Goal: Task Accomplishment & Management: Use online tool/utility

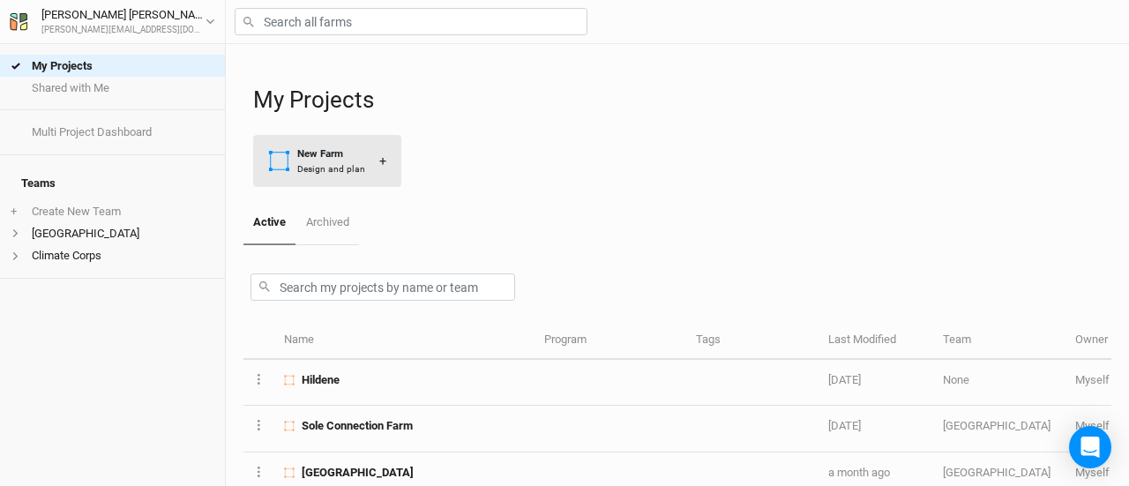
click at [334, 163] on div "Design and plan" at bounding box center [331, 168] width 68 height 13
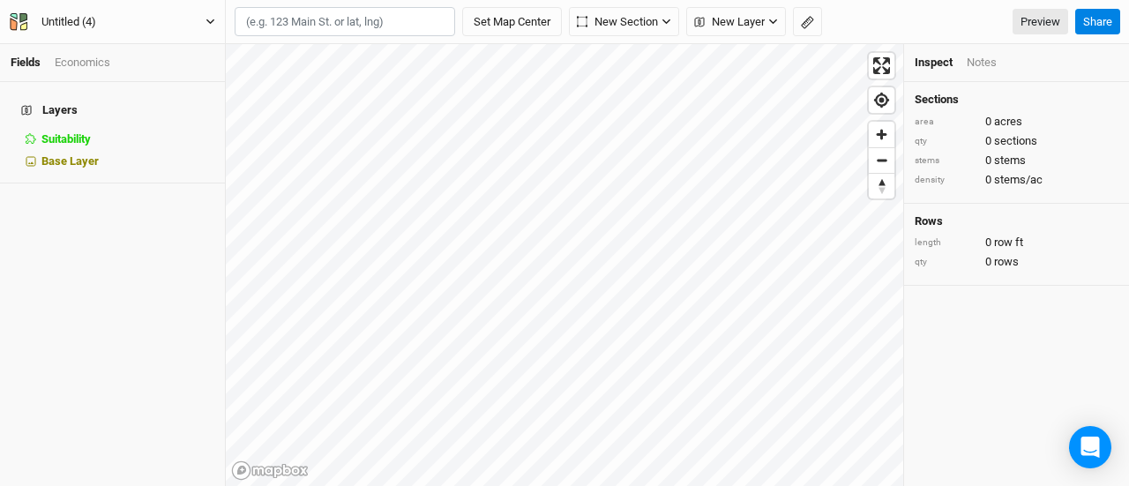
click at [71, 19] on div "Untitled (4)" at bounding box center [68, 22] width 55 height 18
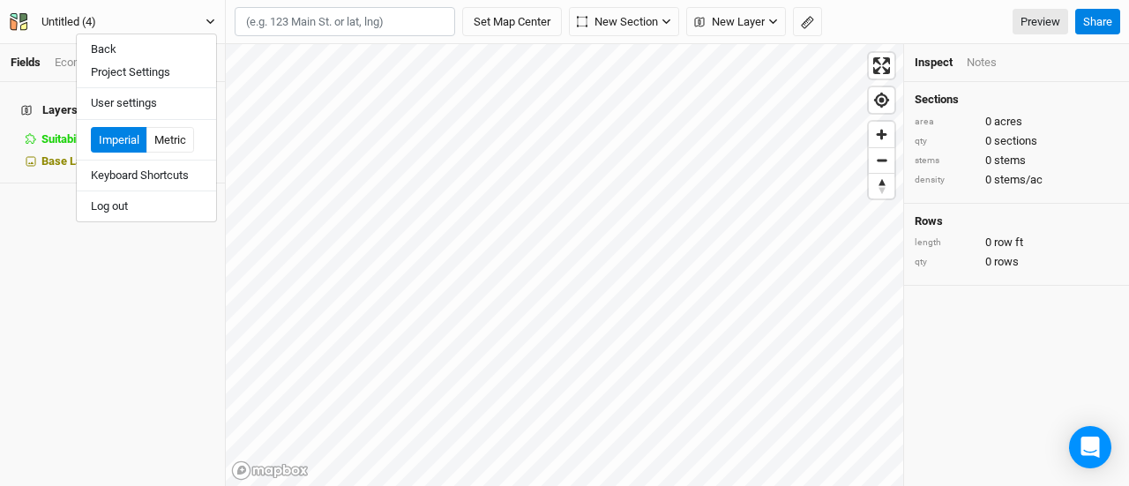
click at [71, 19] on div "Untitled (4)" at bounding box center [68, 22] width 55 height 18
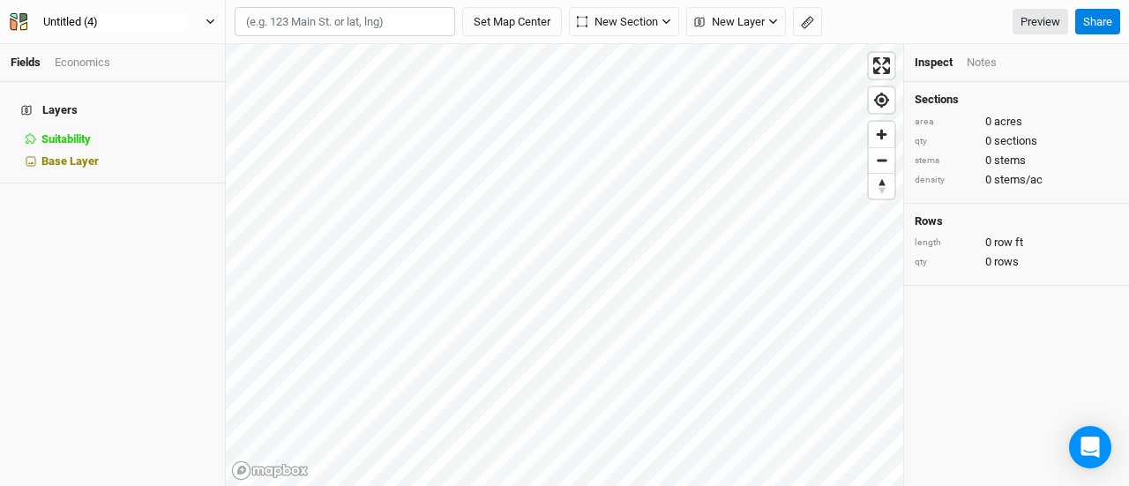
click at [71, 19] on input "Untitled (4)" at bounding box center [114, 21] width 146 height 19
click at [9, 12] on button "Shed" at bounding box center [112, 21] width 207 height 19
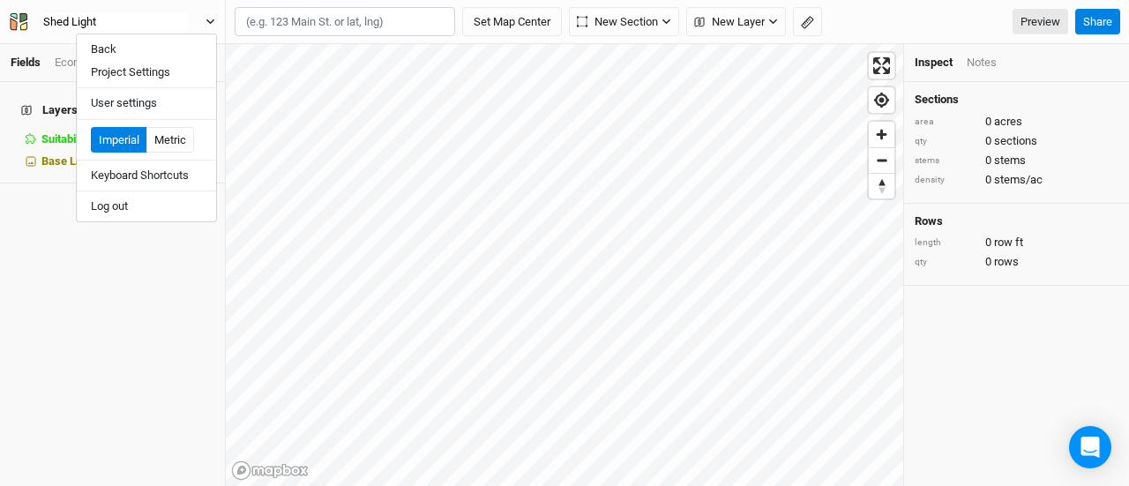
click at [9, 12] on button "Shed Light" at bounding box center [112, 21] width 207 height 19
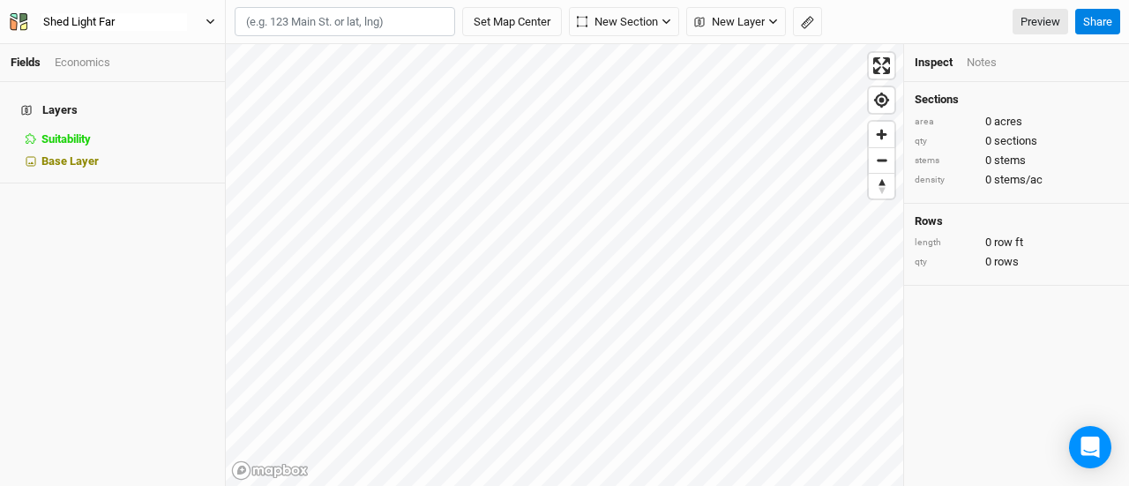
type input "Shed Light Farm"
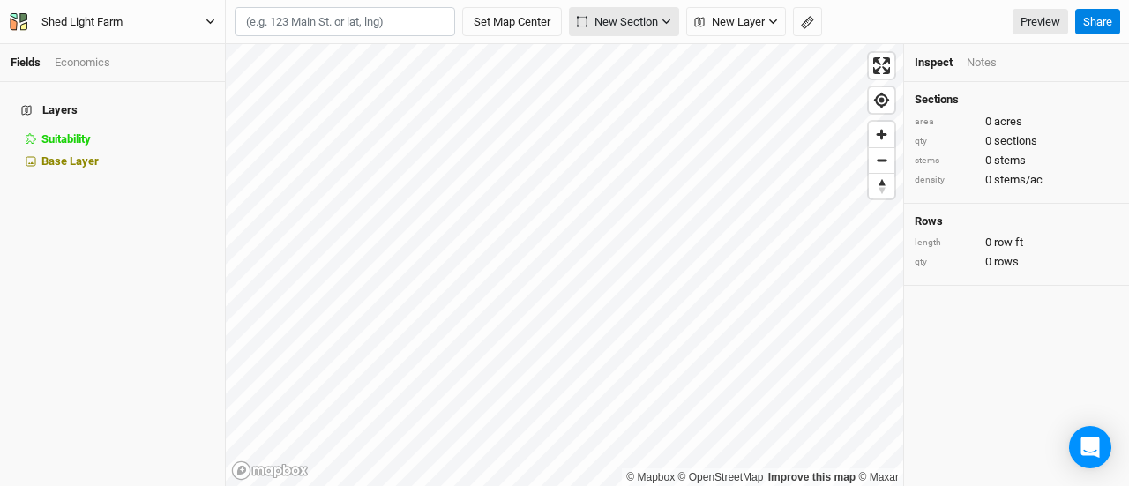
click at [636, 24] on span "New Section" at bounding box center [617, 22] width 81 height 18
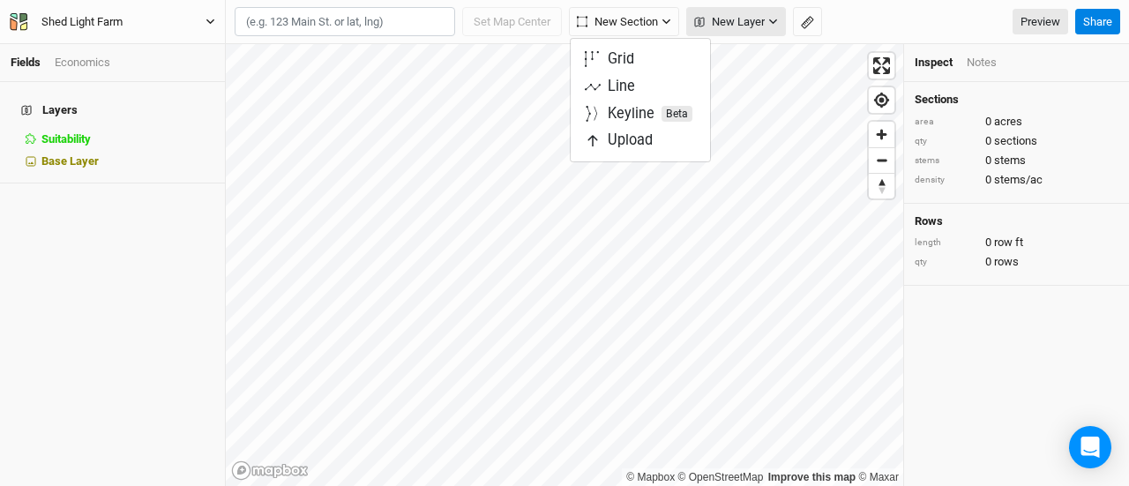
click at [702, 29] on span "New Layer" at bounding box center [729, 22] width 71 height 18
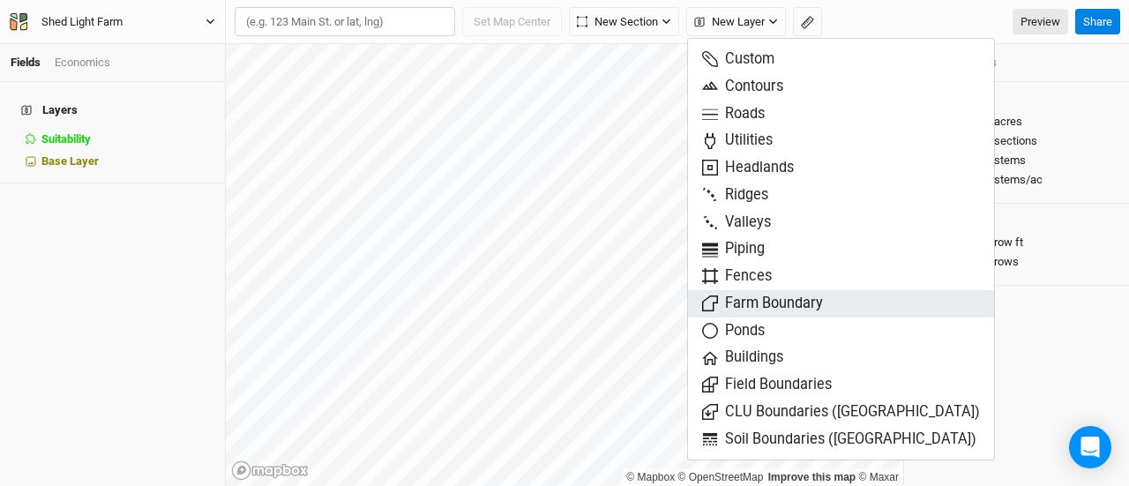
click at [758, 306] on span "Farm Boundary" at bounding box center [762, 304] width 121 height 20
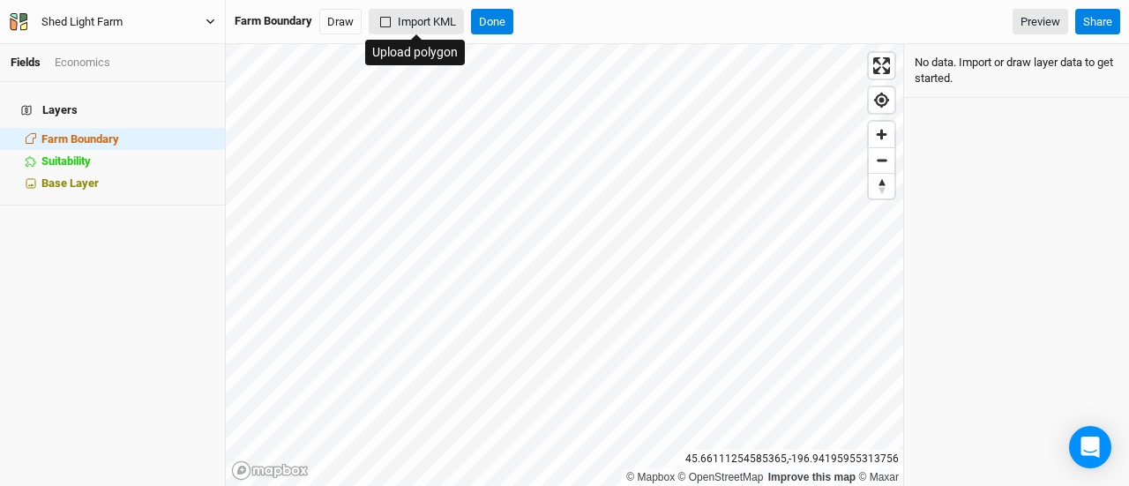
click at [397, 19] on button "Import KML" at bounding box center [416, 22] width 95 height 26
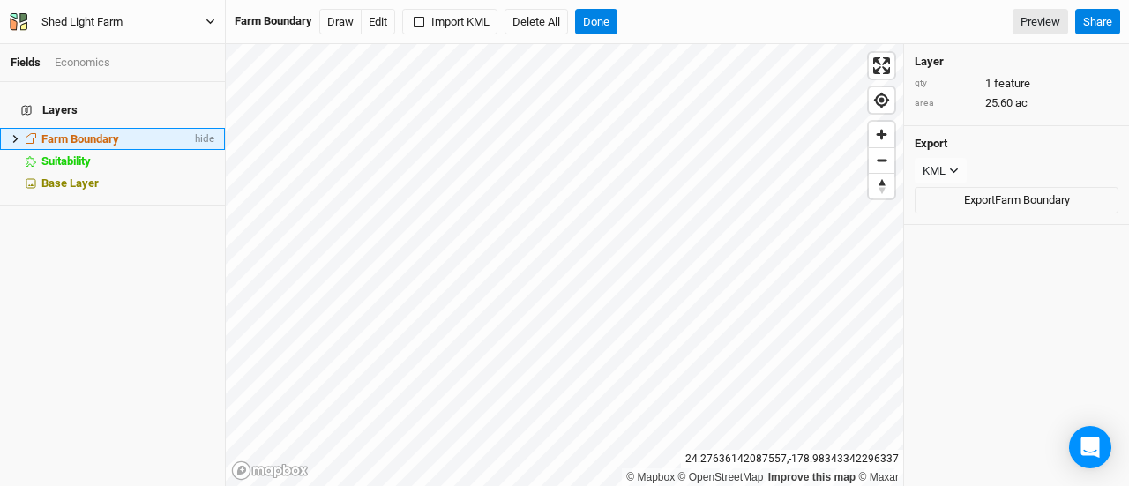
click at [95, 132] on span "Farm Boundary" at bounding box center [80, 138] width 78 height 13
click at [51, 132] on span "Farm Boundary" at bounding box center [80, 138] width 78 height 13
click at [13, 134] on icon at bounding box center [16, 139] width 10 height 10
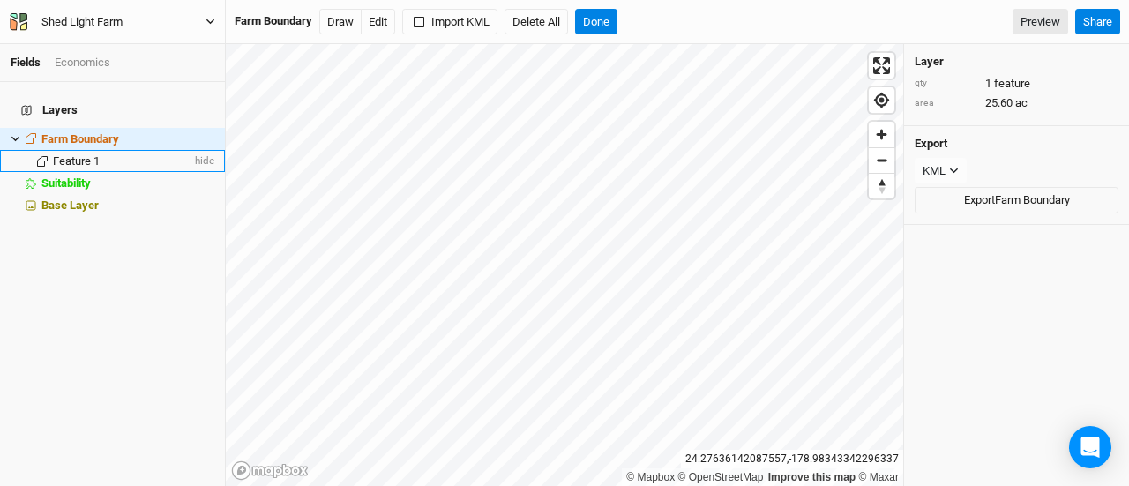
click at [67, 154] on span "Feature 1" at bounding box center [76, 160] width 47 height 13
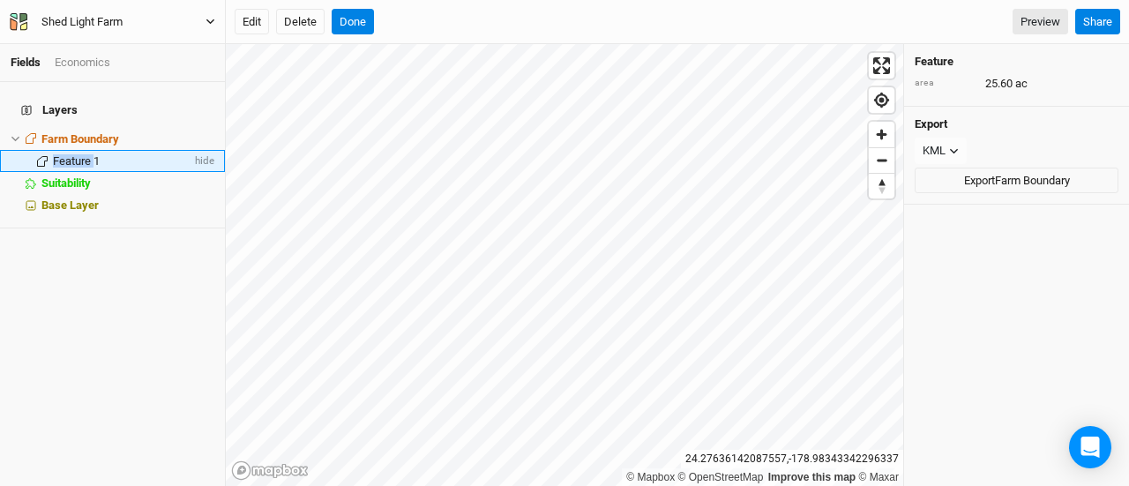
click at [67, 154] on span "Feature 1" at bounding box center [76, 160] width 47 height 13
click at [40, 156] on icon at bounding box center [42, 161] width 11 height 11
click at [351, 17] on button "Done" at bounding box center [353, 22] width 42 height 26
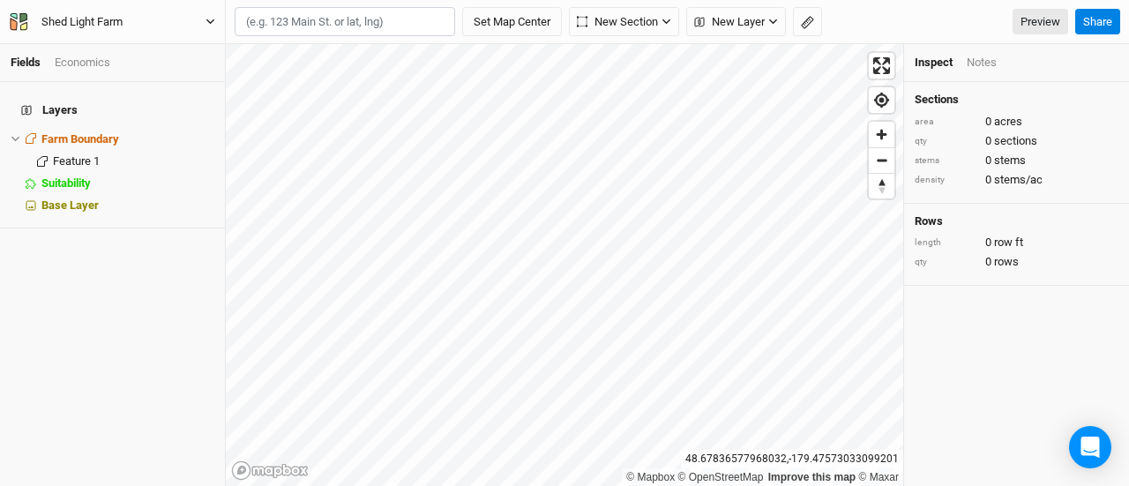
click at [351, 20] on input "text" at bounding box center [345, 22] width 221 height 30
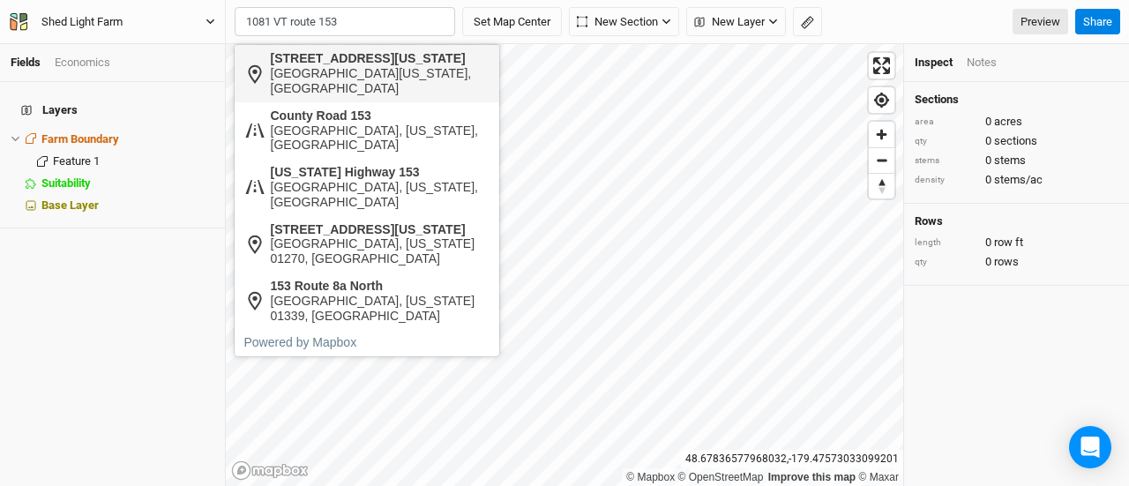
click at [346, 84] on div "[GEOGRAPHIC_DATA][US_STATE], [GEOGRAPHIC_DATA]" at bounding box center [381, 81] width 220 height 30
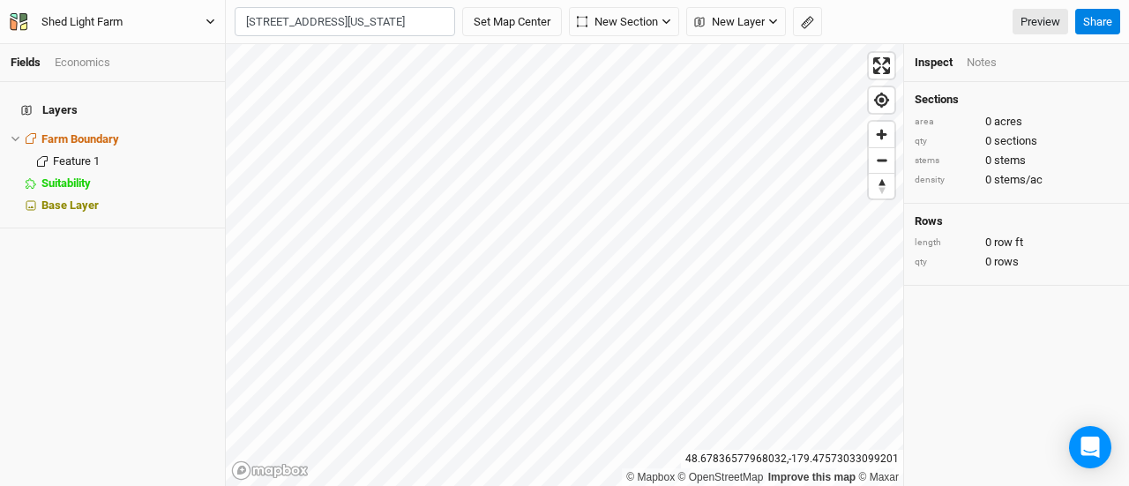
type input "[STREET_ADDRESS][US_STATE][US_STATE]"
click at [804, 476] on link "Improve this map" at bounding box center [811, 477] width 87 height 12
click at [509, 19] on button "Set Map Center" at bounding box center [512, 22] width 100 height 30
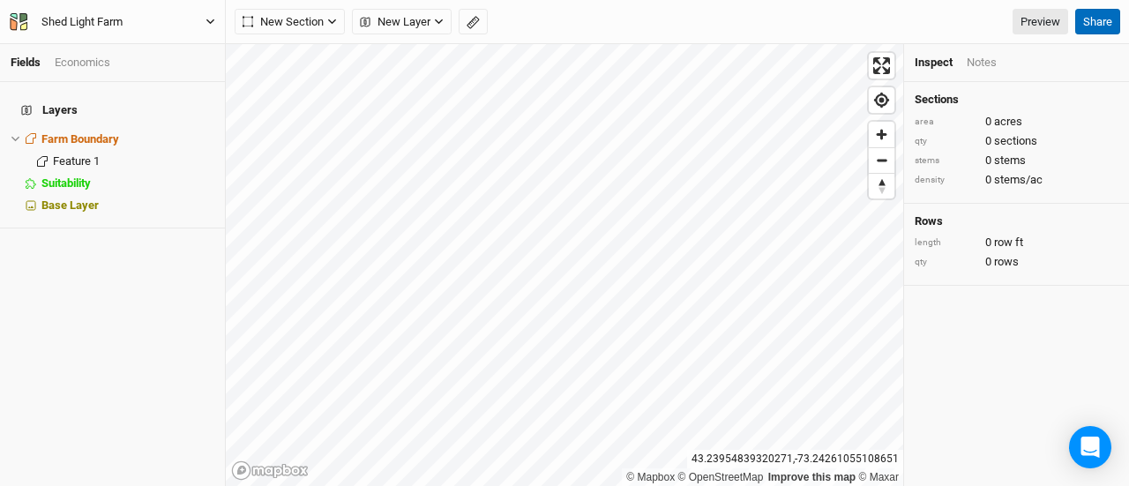
click at [1103, 26] on button "Share" at bounding box center [1097, 22] width 45 height 26
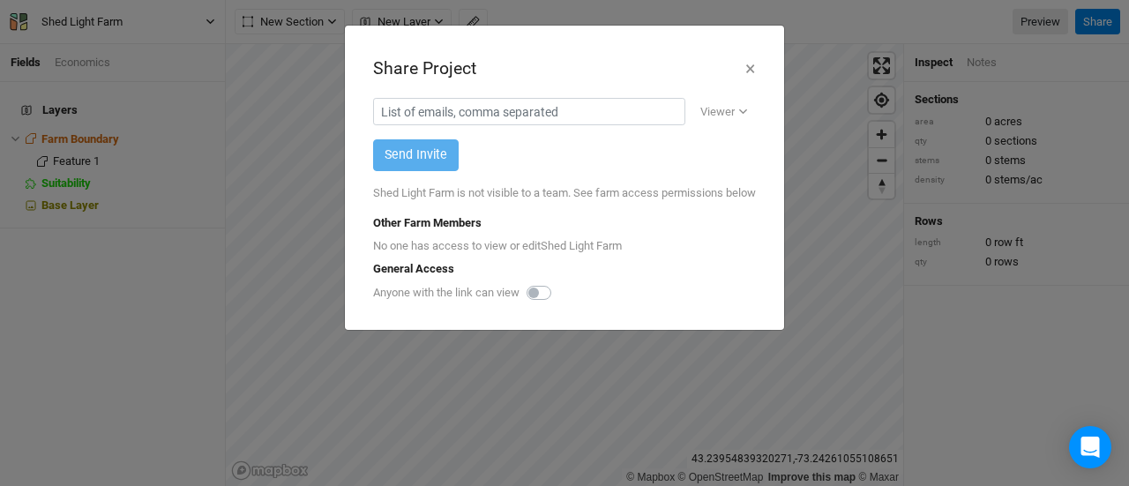
click at [558, 282] on label at bounding box center [558, 282] width 0 height 0
click at [537, 300] on input "checkbox" at bounding box center [534, 291] width 14 height 18
checkbox input "true"
click at [736, 108] on button "Viewer" at bounding box center [724, 112] width 64 height 26
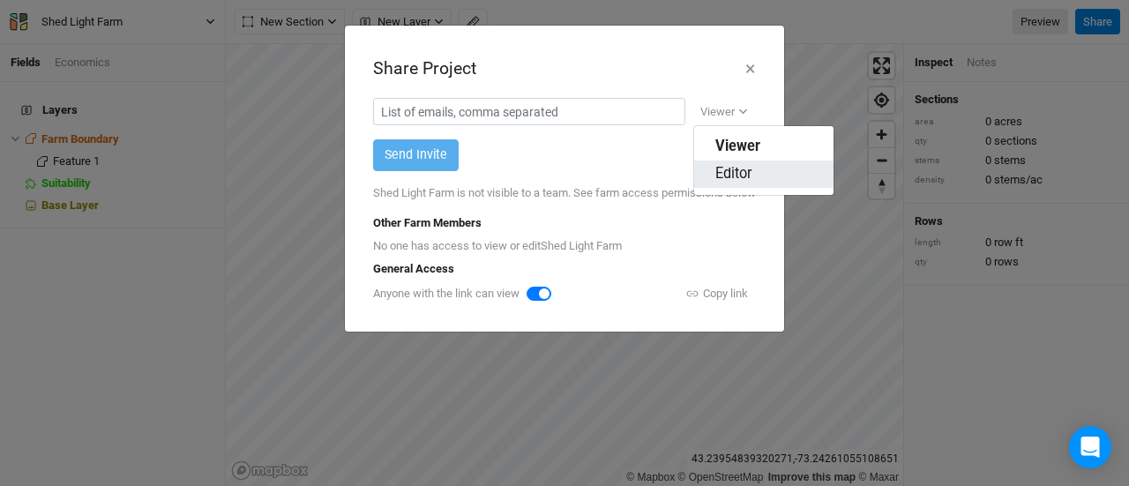
click at [727, 170] on span "Editor" at bounding box center [733, 174] width 37 height 20
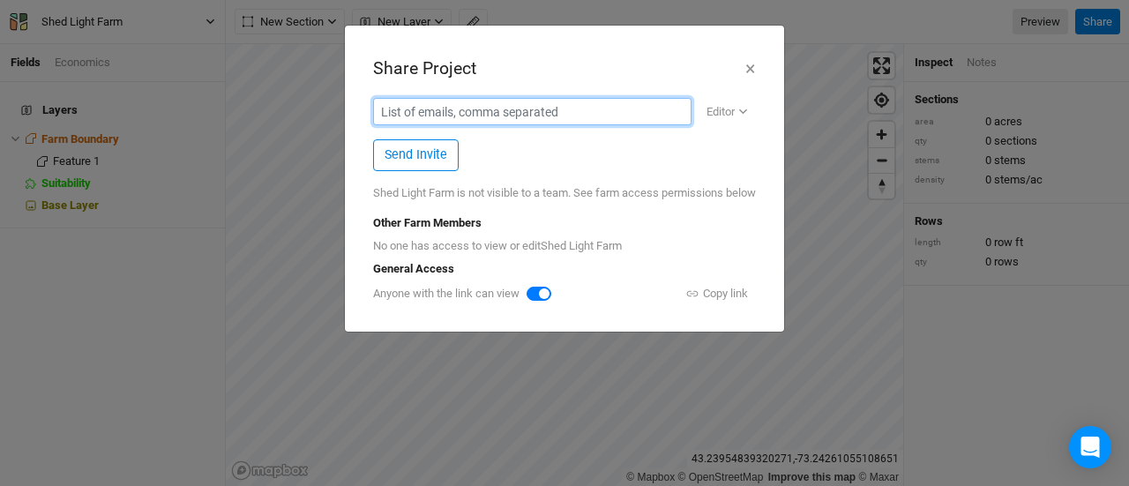
click at [527, 117] on input "text" at bounding box center [532, 111] width 318 height 27
type input "[EMAIL_ADDRESS][DOMAIN_NAME]"
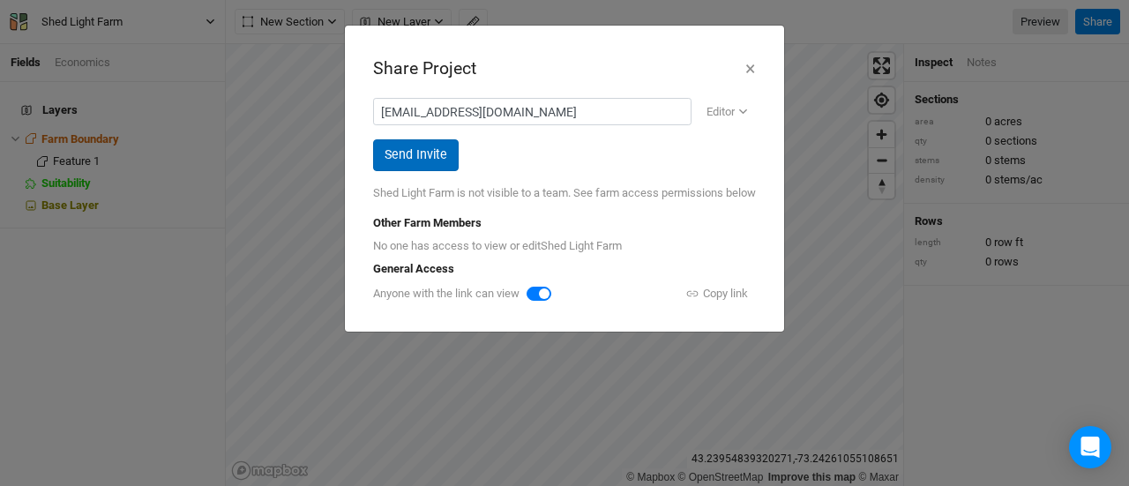
click at [409, 168] on button "Send Invite" at bounding box center [416, 154] width 86 height 31
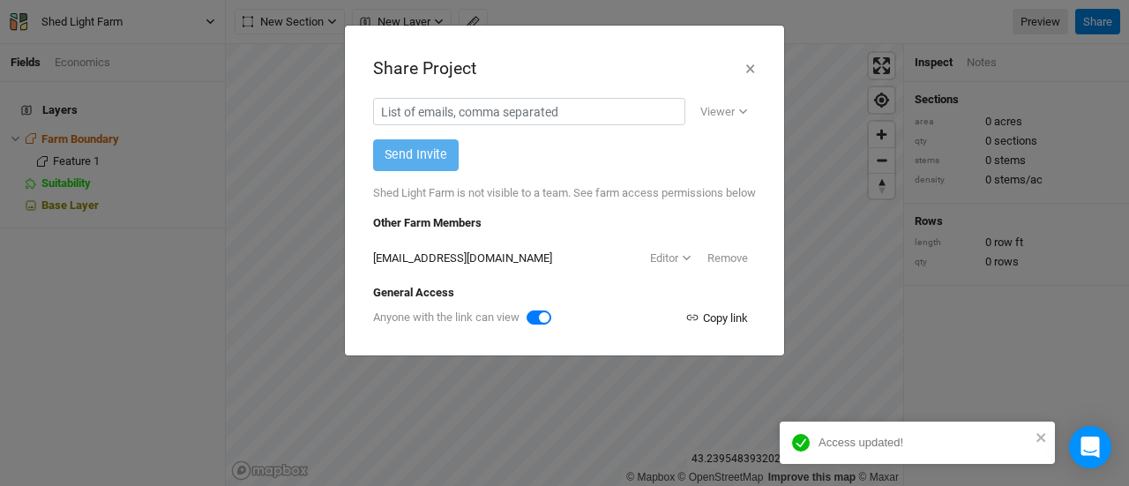
click at [731, 327] on div "Copy link" at bounding box center [716, 319] width 63 height 18
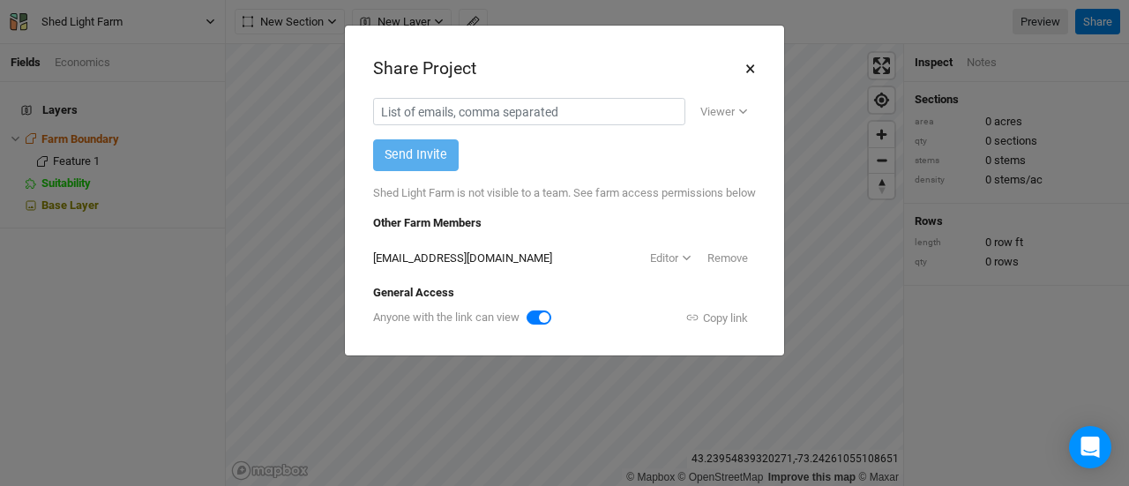
click at [746, 71] on button "×" at bounding box center [749, 69] width 11 height 30
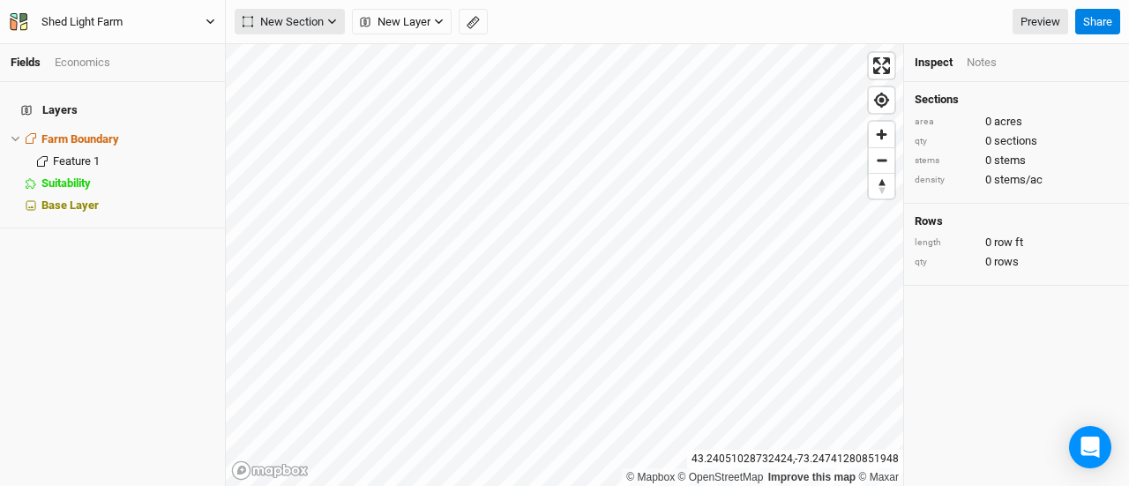
click at [251, 20] on icon "button" at bounding box center [248, 21] width 11 height 11
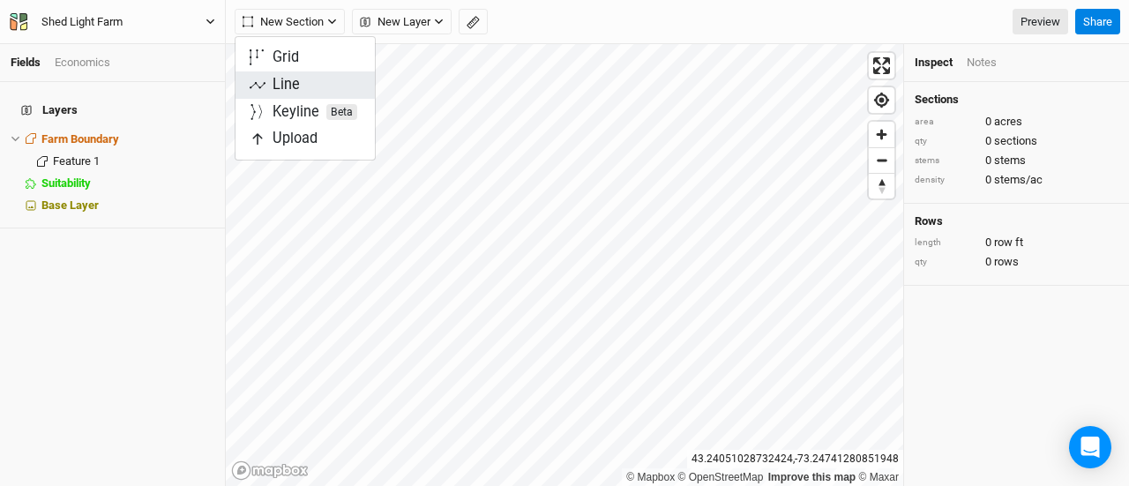
click at [285, 87] on div "Line" at bounding box center [286, 85] width 27 height 20
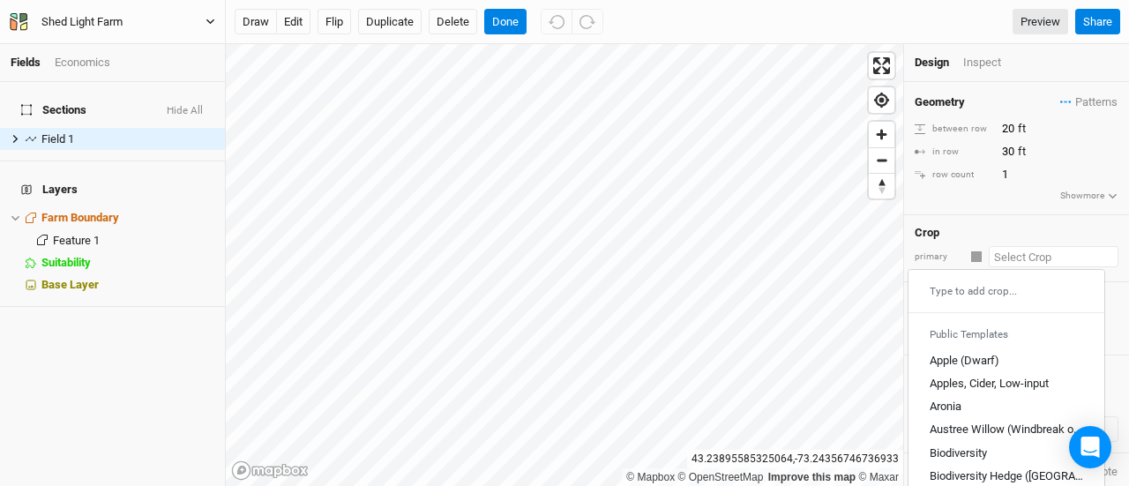
click at [1021, 251] on input "text" at bounding box center [1054, 256] width 130 height 21
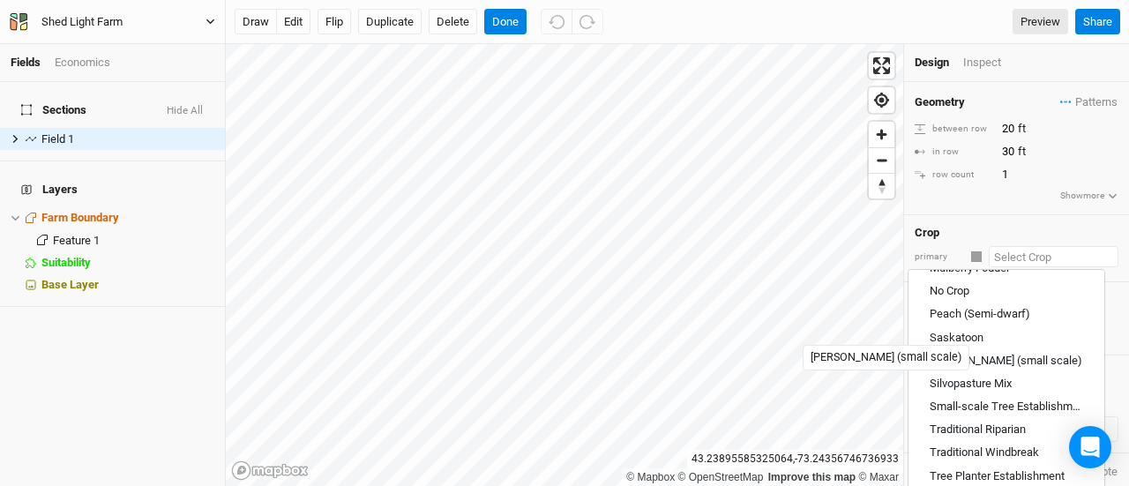
scroll to position [862, 0]
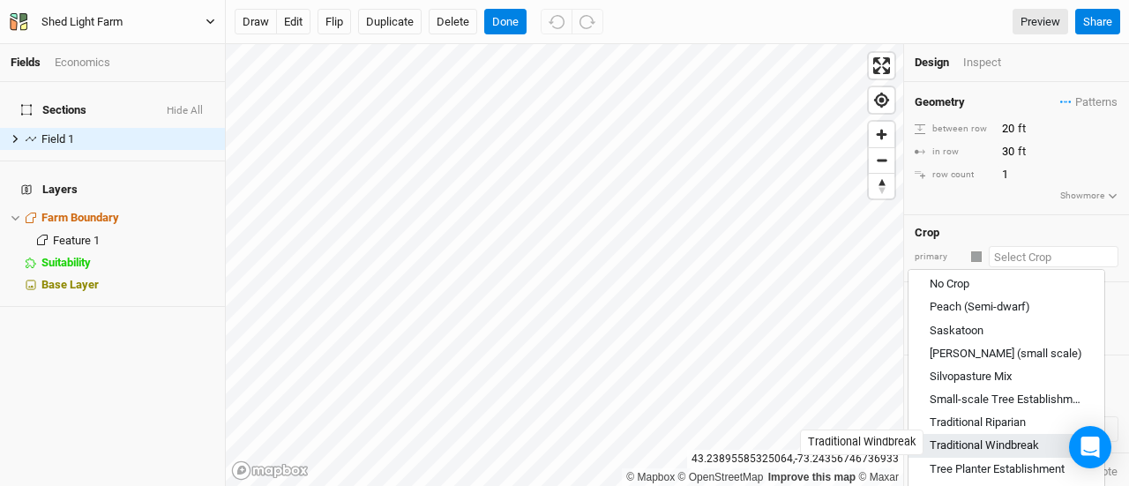
click at [975, 438] on div "Traditional Windbreak" at bounding box center [984, 446] width 109 height 16
type input "Traditional Windbreak"
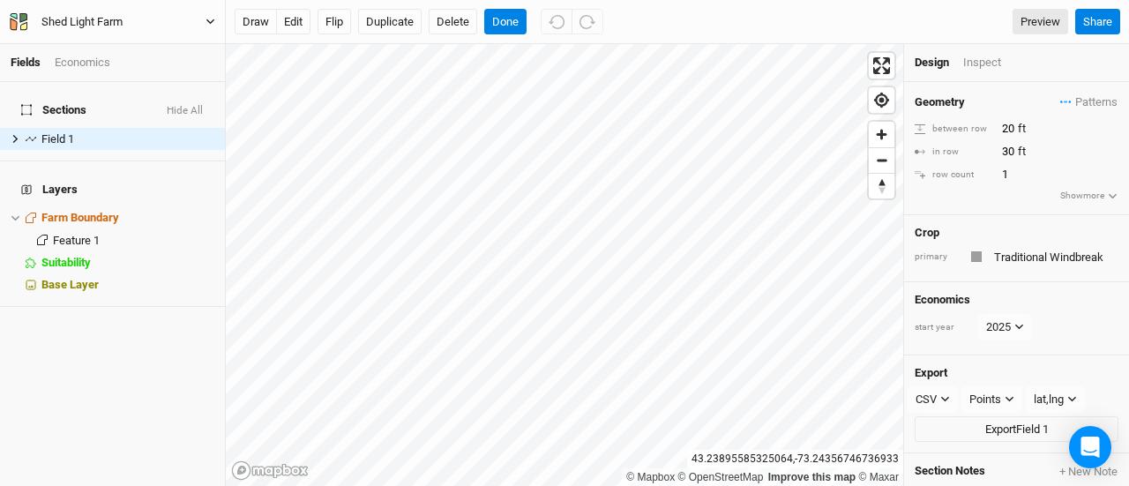
type input "10"
click at [981, 58] on div "Inspect" at bounding box center [994, 63] width 63 height 16
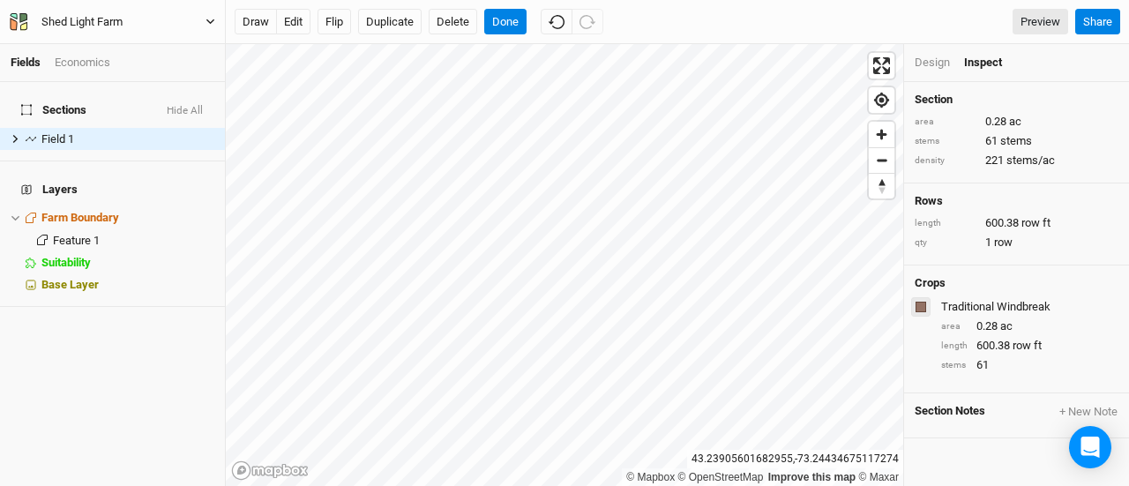
click at [923, 308] on div "button" at bounding box center [921, 307] width 11 height 11
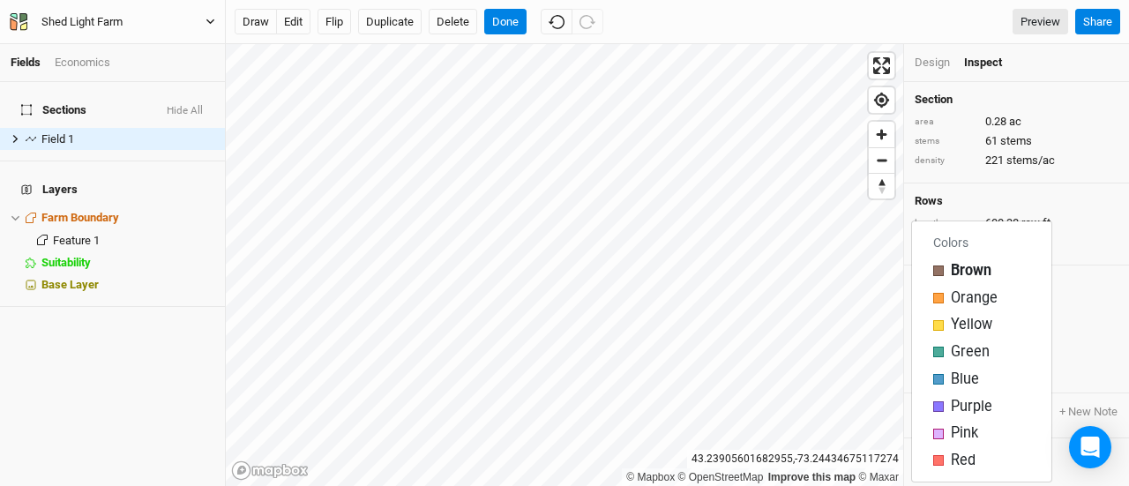
click at [1103, 315] on div "Traditional Windbreak area 0.28 ac length 600.38 row ft stems 61" at bounding box center [1017, 336] width 204 height 78
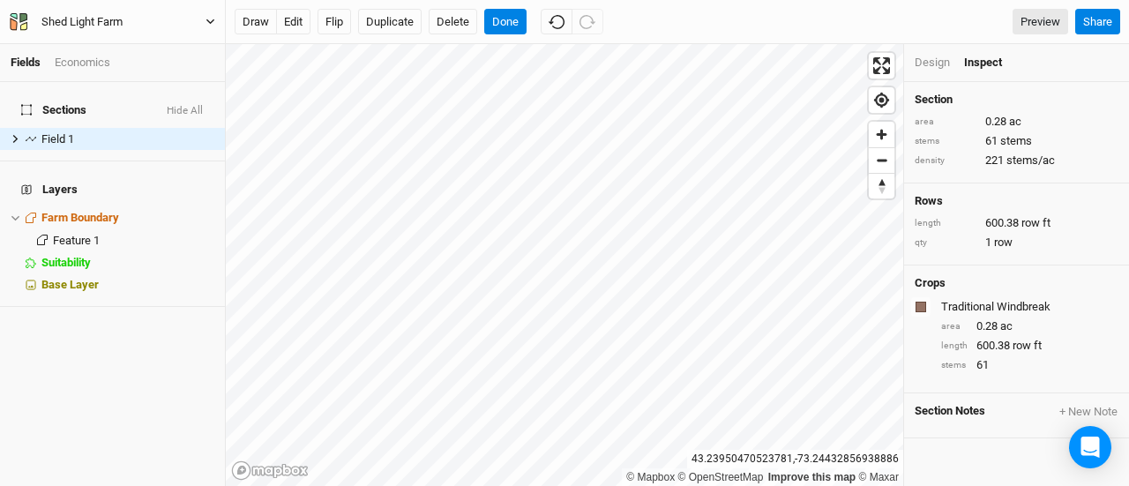
click at [928, 65] on div "Design" at bounding box center [932, 63] width 35 height 16
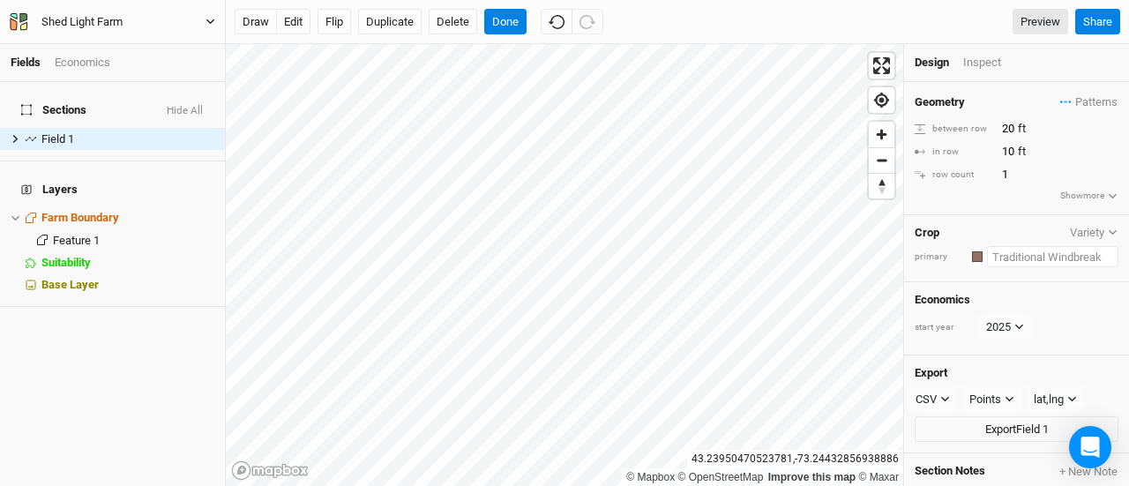
click at [1011, 258] on input "text" at bounding box center [1052, 256] width 131 height 21
type input "E"
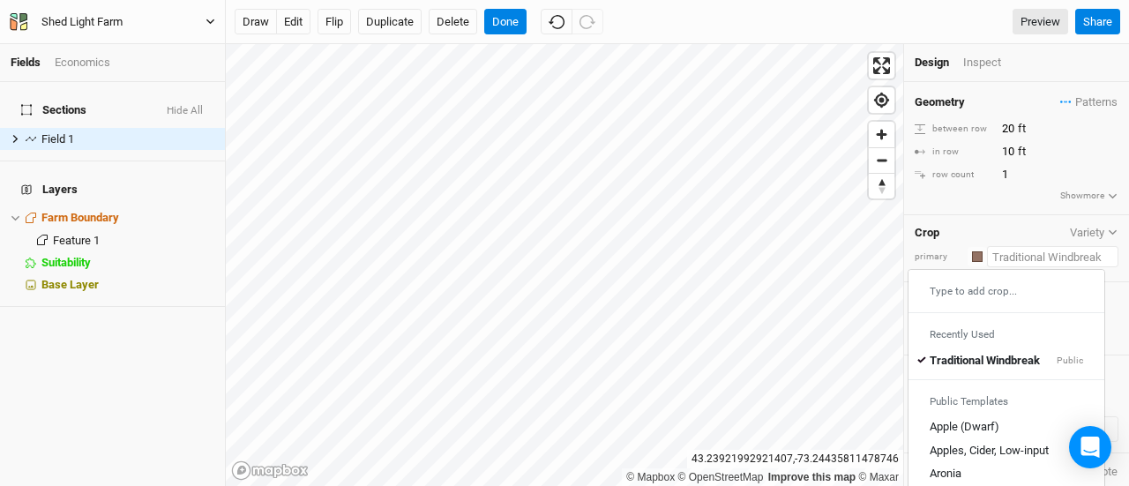
click at [963, 286] on div "Type to add crop..." at bounding box center [1006, 291] width 196 height 28
click at [944, 288] on div "Type to add crop..." at bounding box center [1006, 291] width 196 height 28
click at [976, 288] on div "Type to add crop..." at bounding box center [1006, 291] width 196 height 28
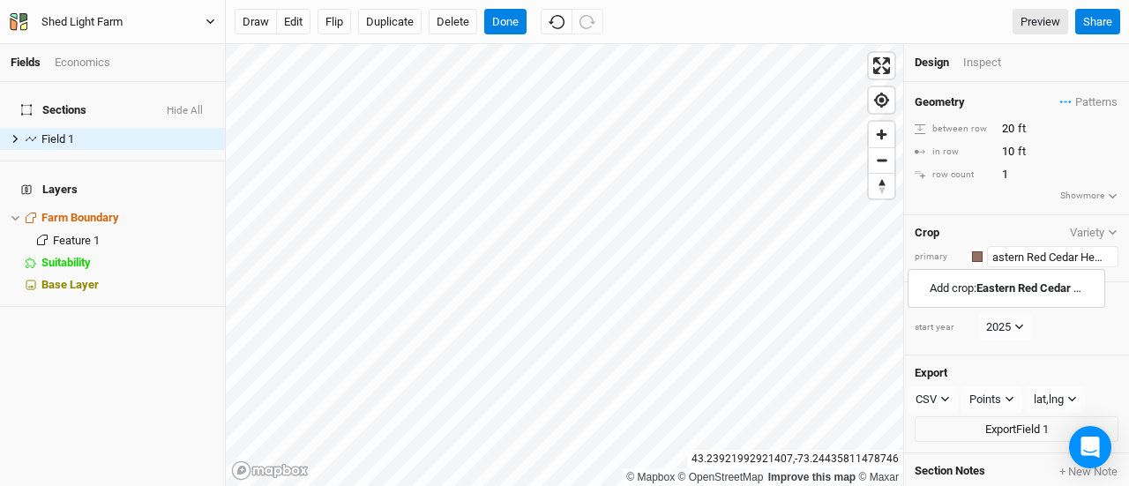
scroll to position [0, 21]
type input "Eastern Red Cedar Hedge"
click at [497, 19] on button "Done" at bounding box center [505, 22] width 42 height 26
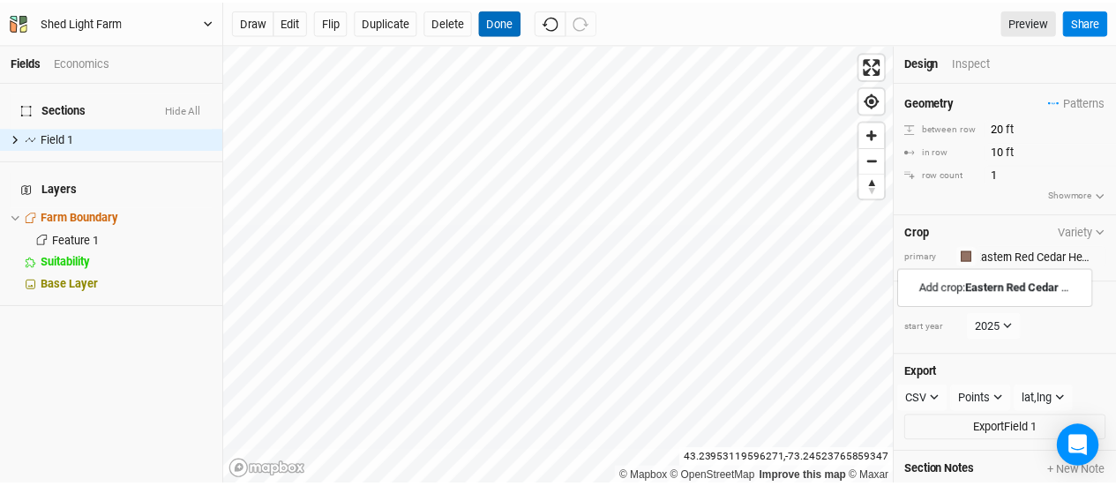
scroll to position [0, 0]
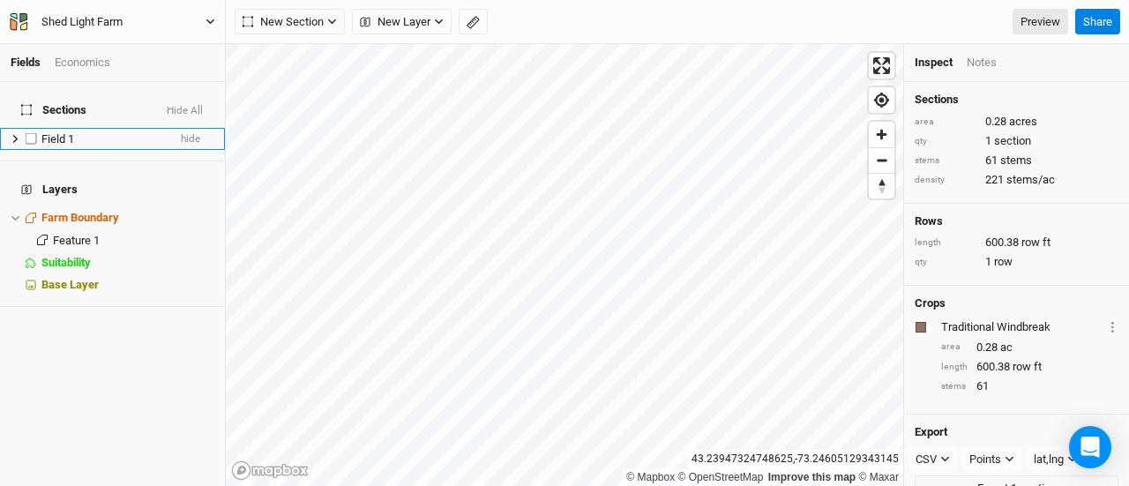
click at [66, 132] on span "Field 1" at bounding box center [57, 138] width 33 height 13
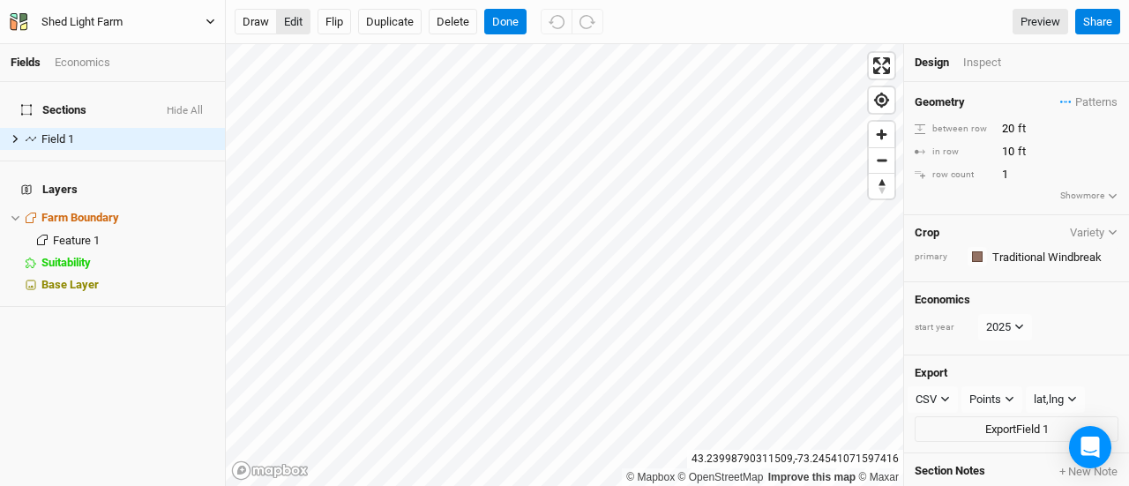
click at [290, 24] on button "edit" at bounding box center [293, 22] width 34 height 26
click at [503, 20] on button "Done" at bounding box center [505, 22] width 42 height 26
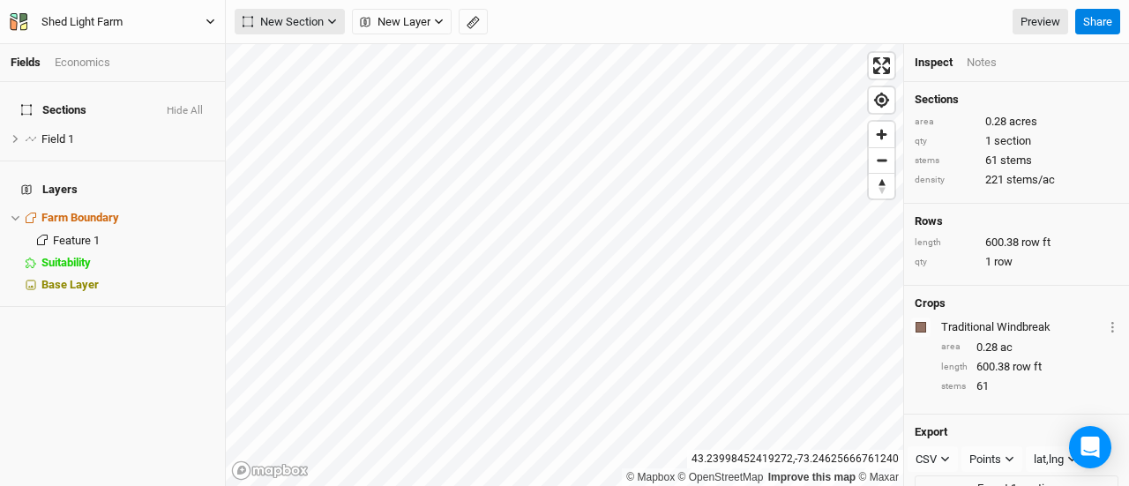
click at [280, 21] on span "New Section" at bounding box center [283, 22] width 81 height 18
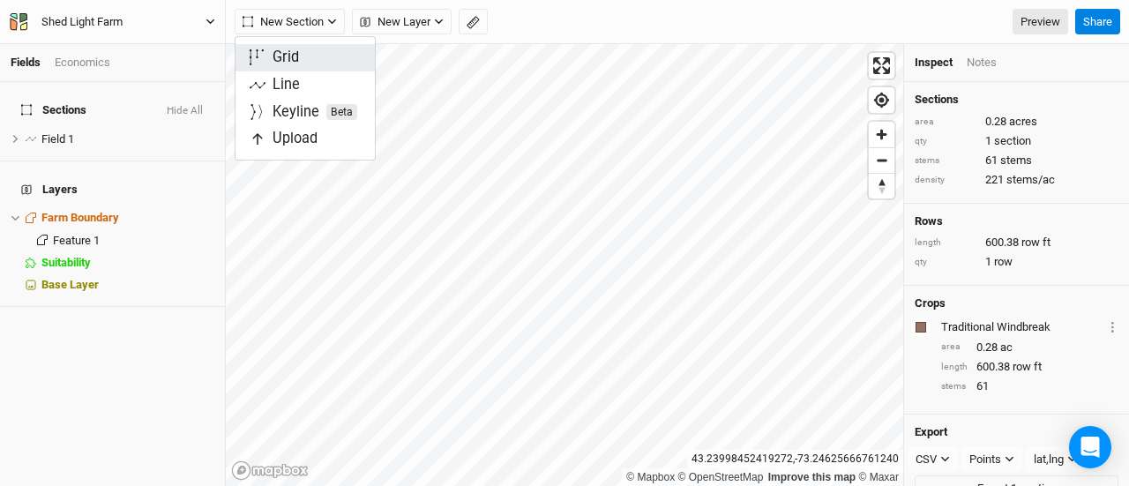
click at [293, 60] on div "Grid" at bounding box center [286, 58] width 26 height 20
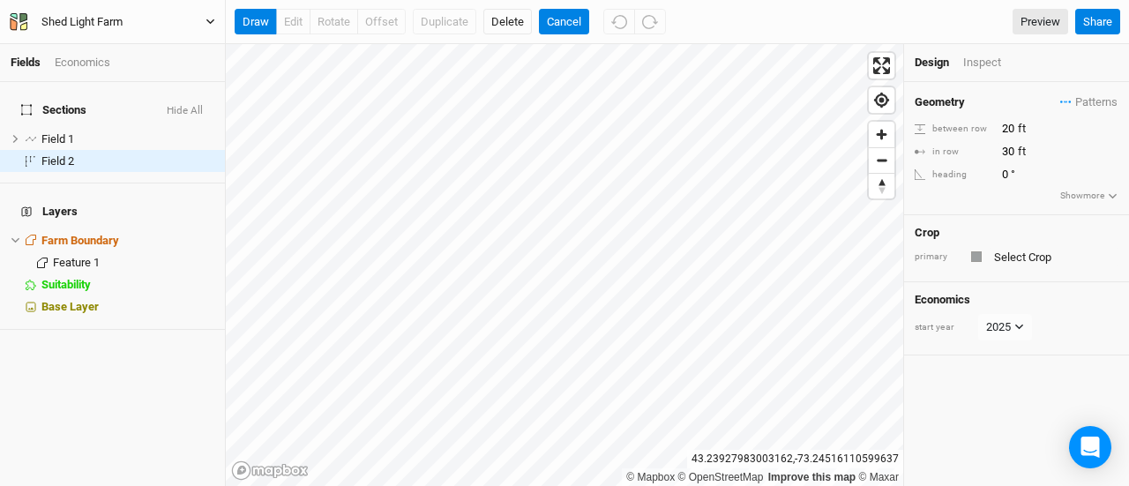
click at [143, 0] on html "Fields Economics Sections Hide All Field 1 hide Field 2 hide Layers Farm Bounda…" at bounding box center [564, 243] width 1129 height 486
click at [253, 24] on button "draw" at bounding box center [256, 22] width 42 height 26
click at [561, 41] on div "draw edit rotate offset Duplicate Delete Done Preview Share" at bounding box center [677, 22] width 903 height 44
click at [558, 18] on button "Done" at bounding box center [560, 22] width 42 height 26
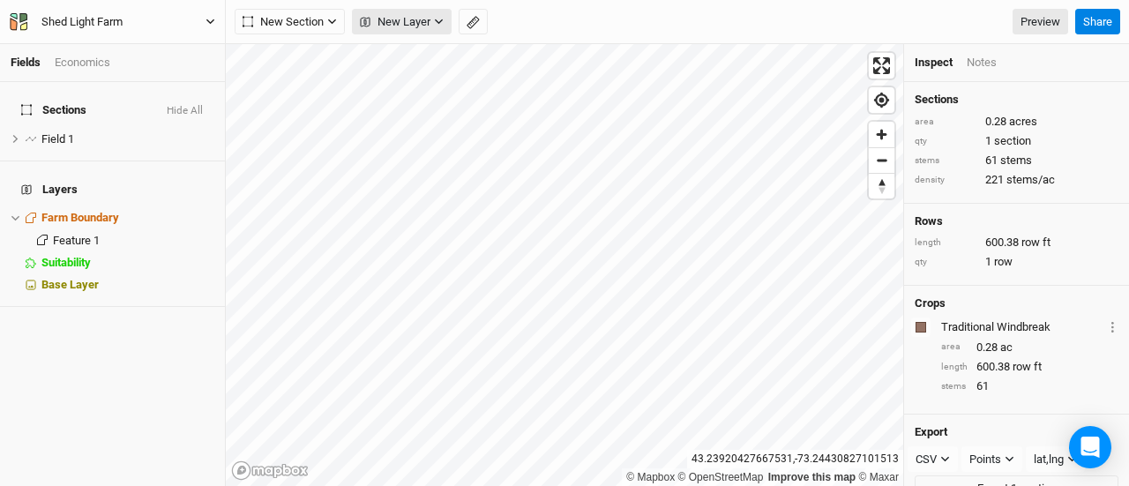
click at [418, 20] on span "New Layer" at bounding box center [395, 22] width 71 height 18
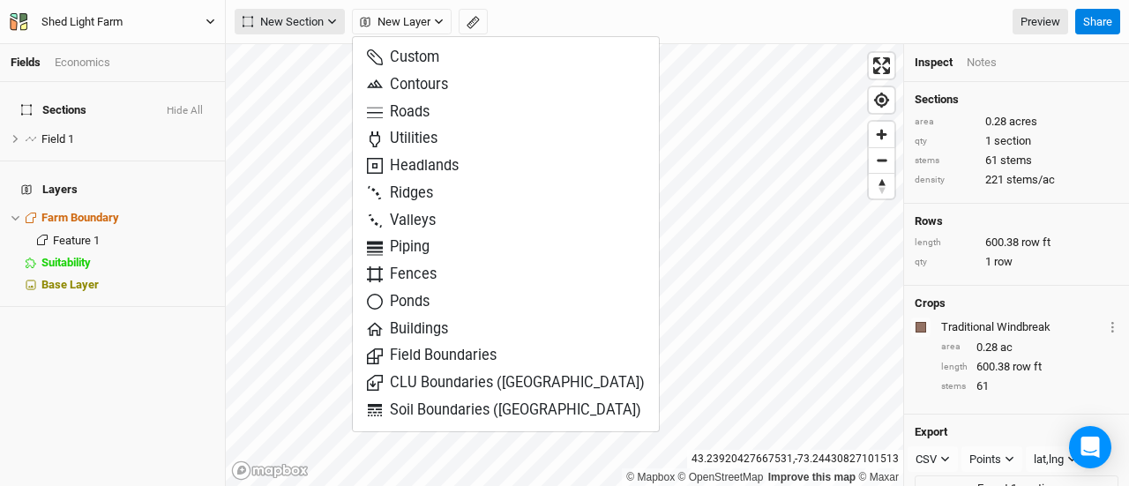
click at [313, 22] on span "New Section" at bounding box center [283, 22] width 81 height 18
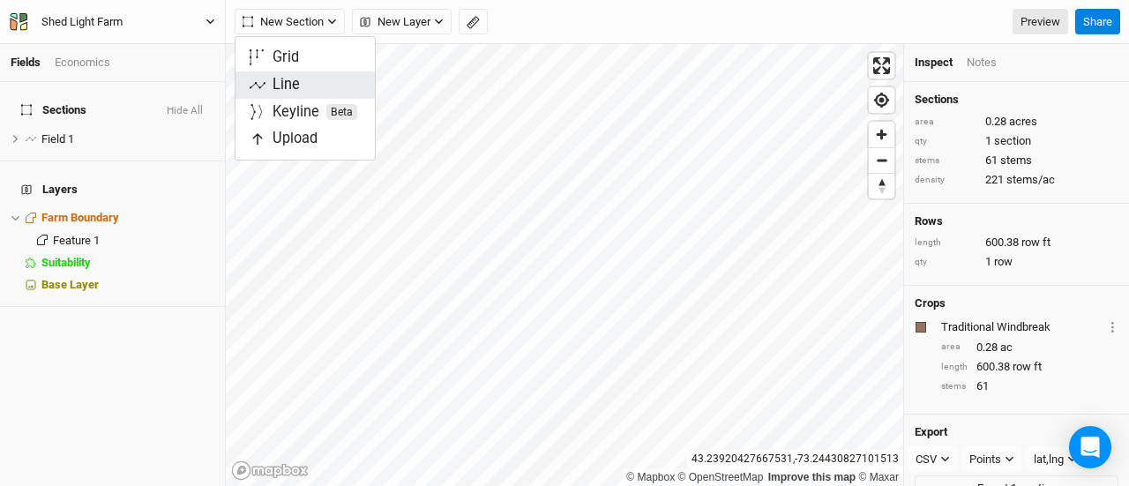
click at [275, 82] on div "Line" at bounding box center [286, 85] width 27 height 20
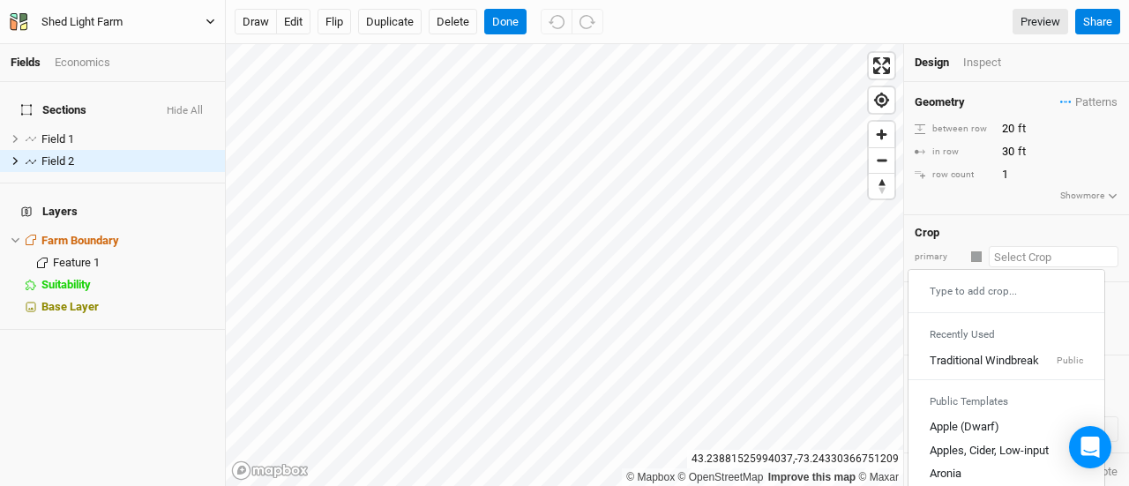
click at [1007, 256] on input "text" at bounding box center [1054, 256] width 130 height 21
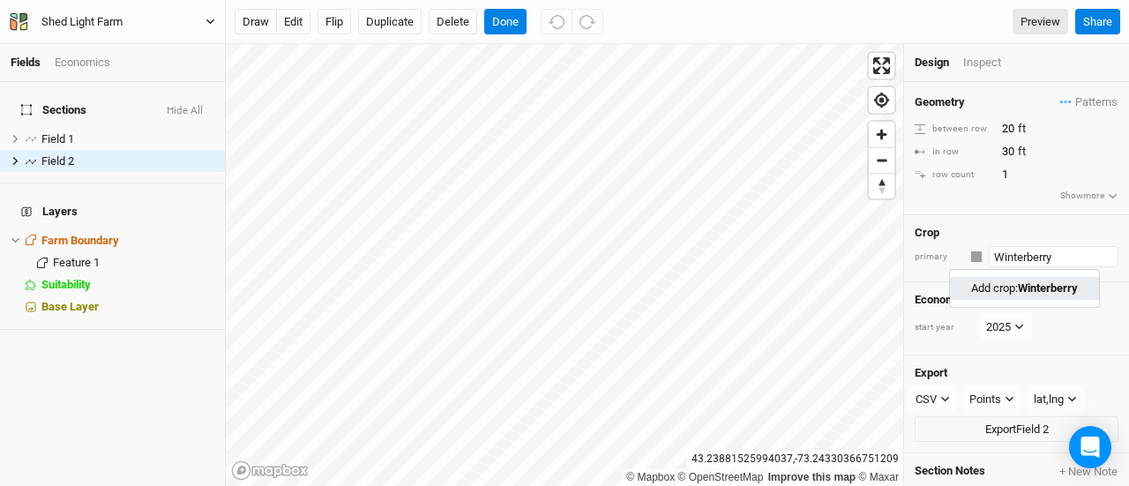
click at [1030, 285] on mark "Winterberry" at bounding box center [1048, 287] width 60 height 13
type input "Winterberry"
click at [1010, 156] on input "30" at bounding box center [1073, 151] width 153 height 19
type input "5"
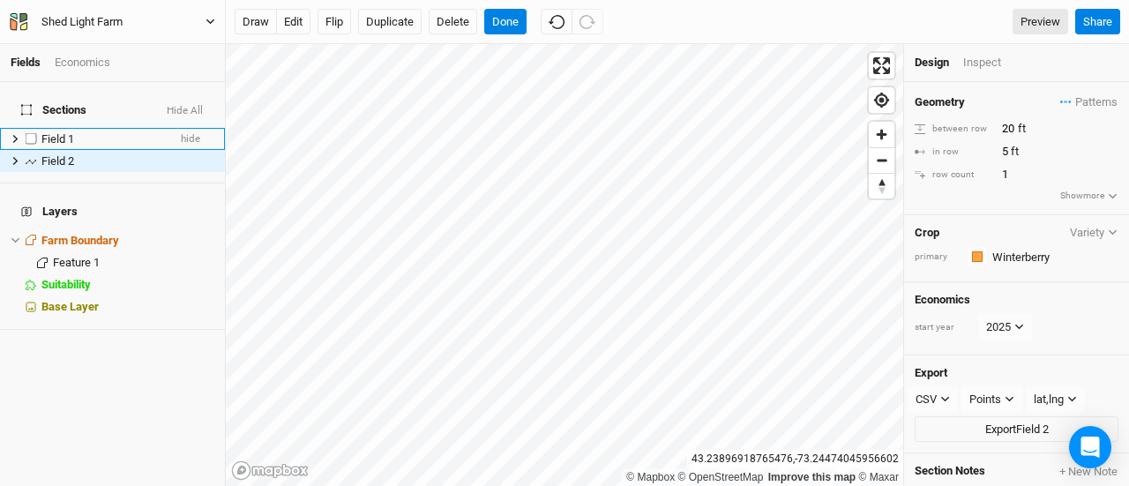
click at [71, 132] on span "Field 1" at bounding box center [57, 138] width 33 height 13
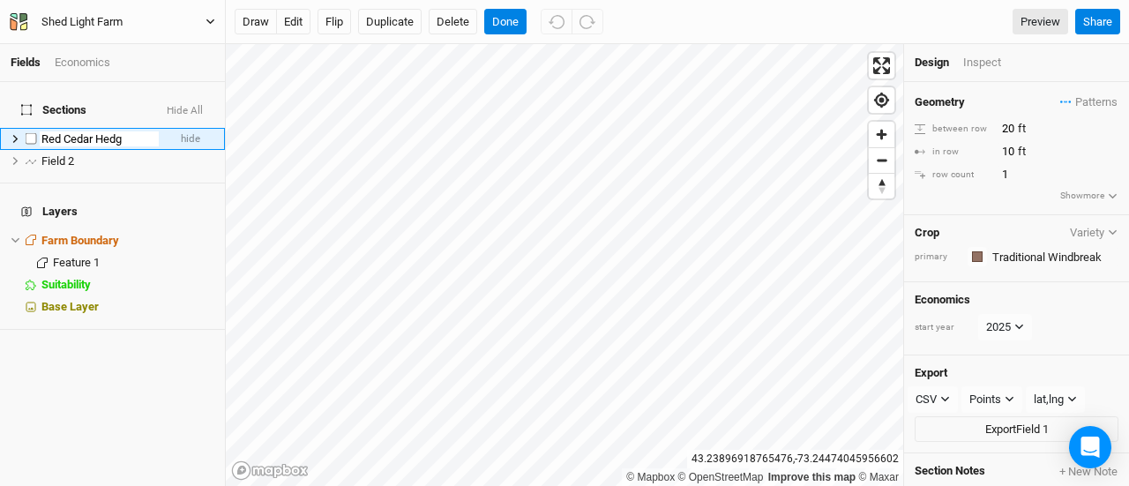
type input "Red Cedar Hedge"
click at [61, 148] on ul "Red Cedar Hedge hide Field 2 hide" at bounding box center [112, 150] width 225 height 44
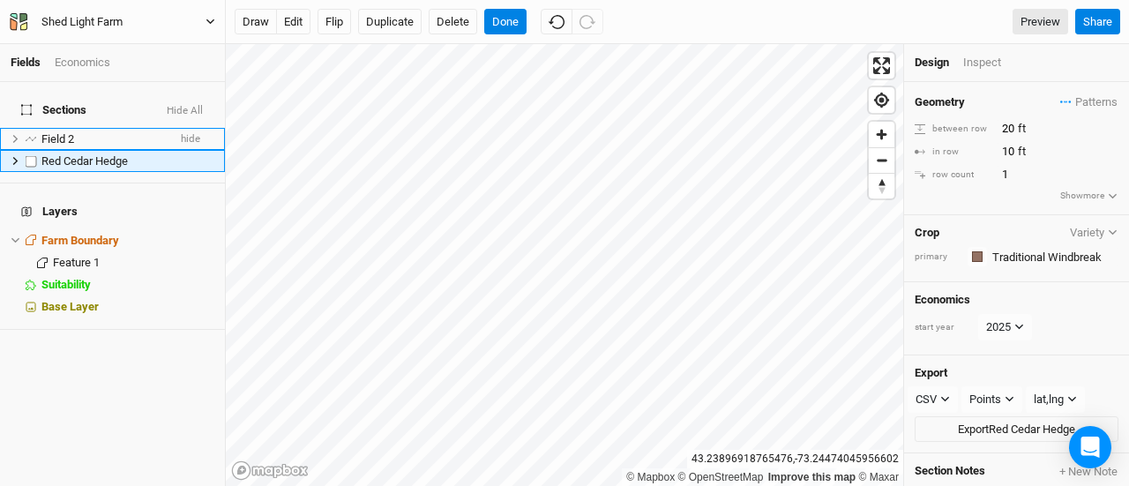
click at [61, 154] on span "Red Cedar Hedge" at bounding box center [84, 160] width 86 height 13
click at [60, 132] on span "Field 2" at bounding box center [57, 138] width 33 height 13
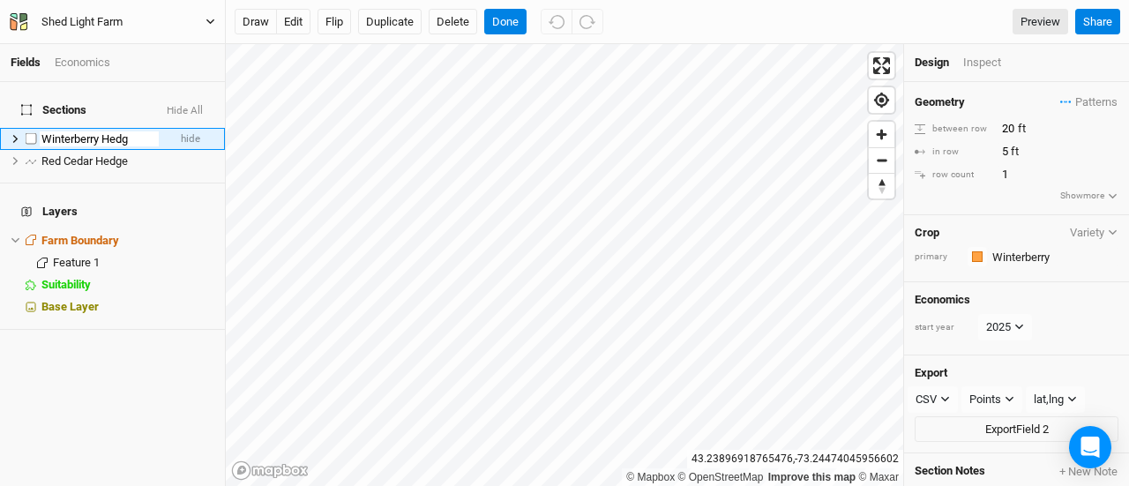
type input "Winterberry Hedge"
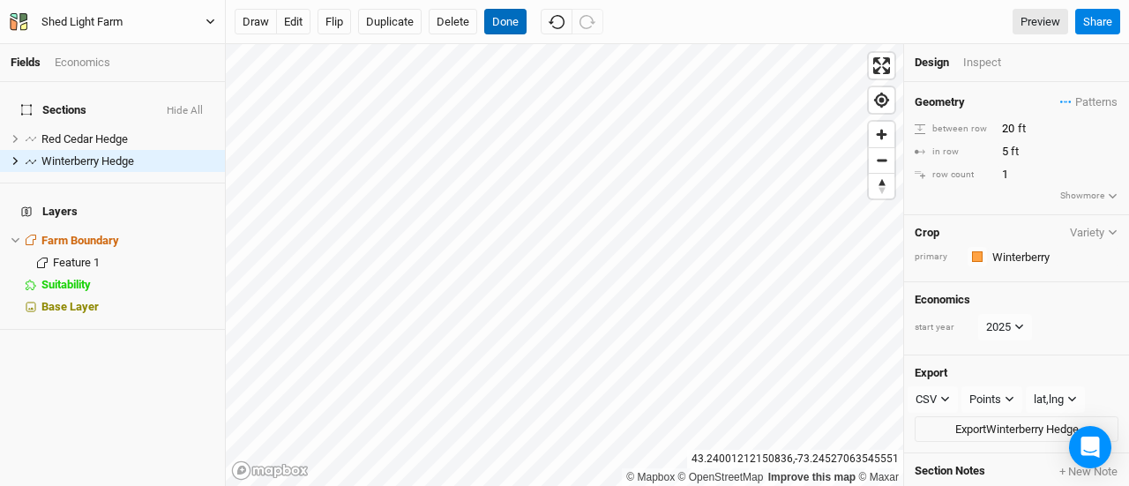
click at [497, 21] on button "Done" at bounding box center [505, 22] width 42 height 26
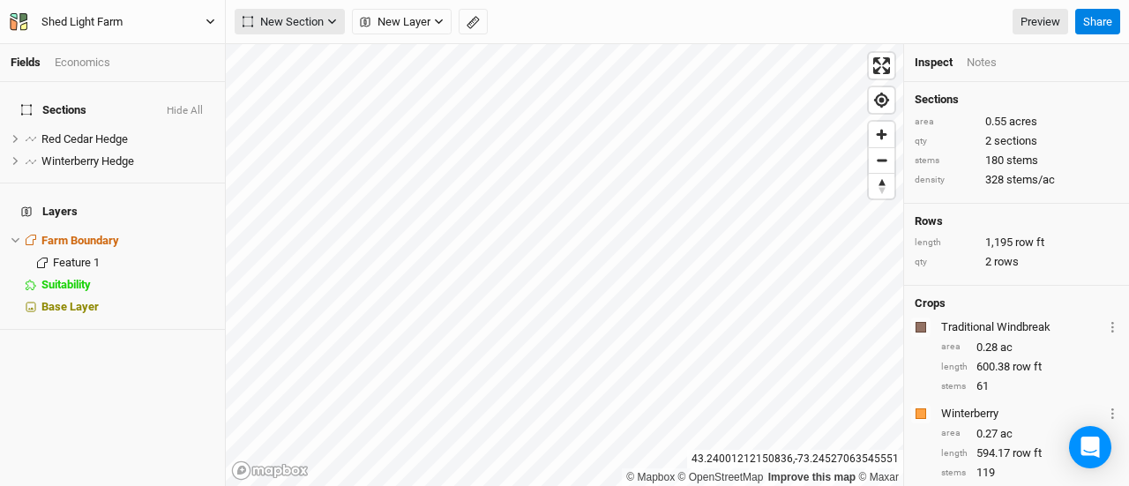
click at [305, 21] on span "New Section" at bounding box center [283, 22] width 81 height 18
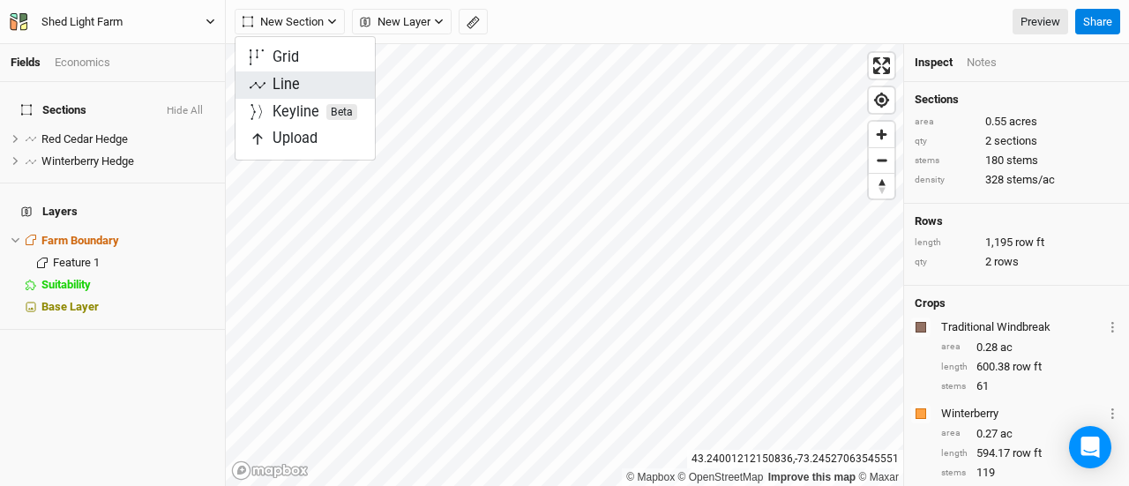
click at [291, 86] on div "Line" at bounding box center [286, 85] width 27 height 20
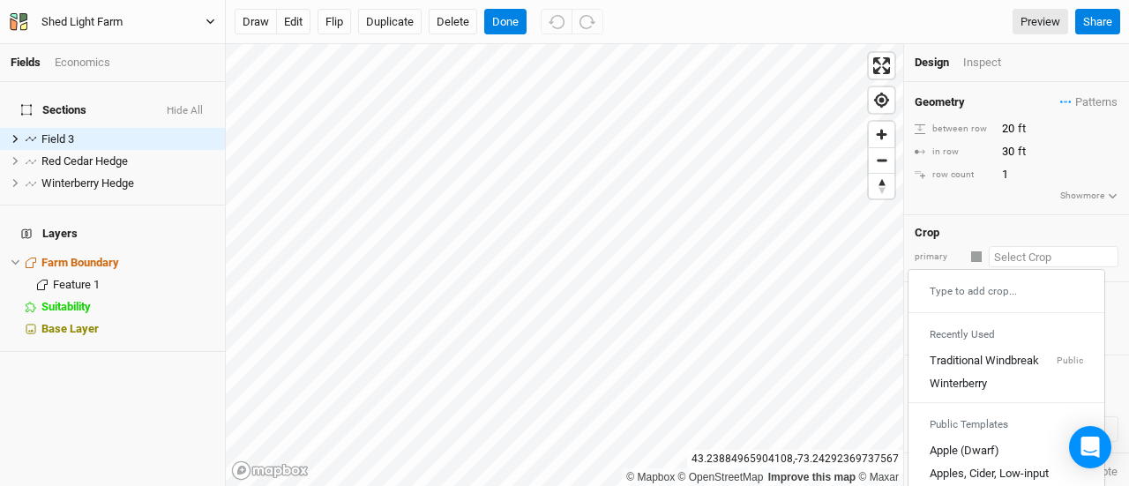
click at [1006, 254] on input "text" at bounding box center [1054, 256] width 130 height 21
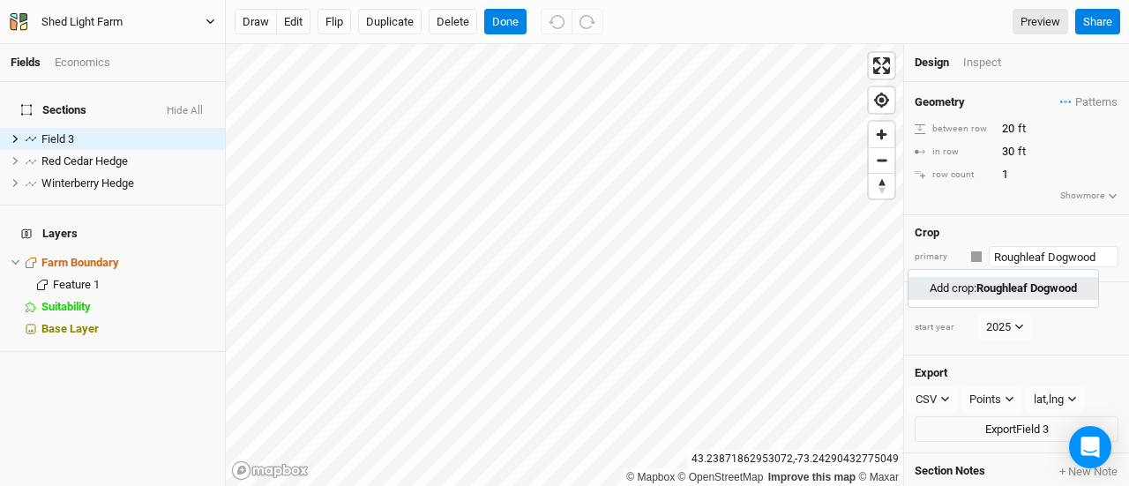
click at [993, 281] on mark "Roughleaf Dogwood" at bounding box center [1026, 287] width 101 height 13
type input "Roughleaf Dogwood"
click at [1010, 151] on input "30" at bounding box center [1073, 151] width 153 height 19
type input "5"
click at [293, 15] on button "edit" at bounding box center [293, 22] width 34 height 26
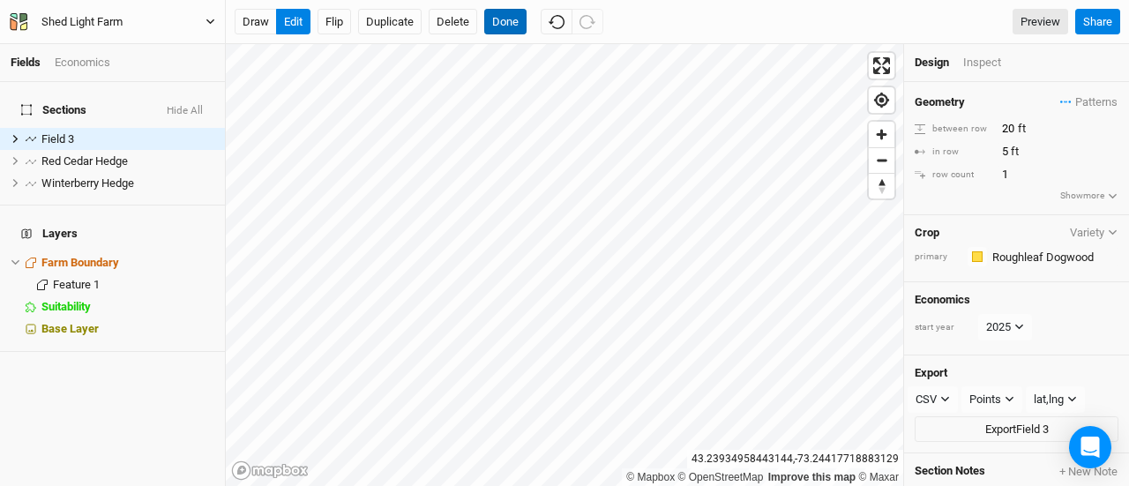
click at [499, 26] on button "Done" at bounding box center [505, 22] width 42 height 26
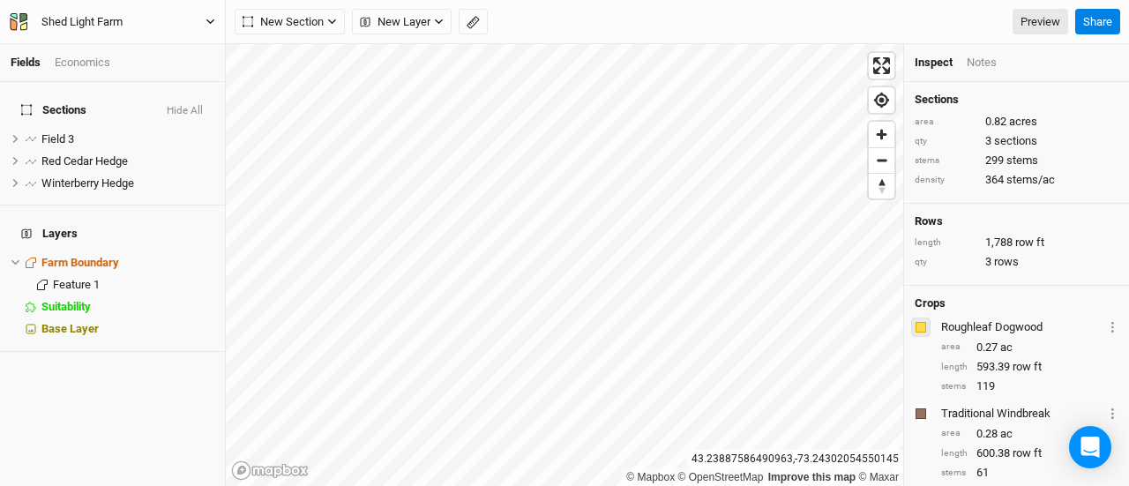
click at [919, 322] on div "button" at bounding box center [921, 327] width 11 height 11
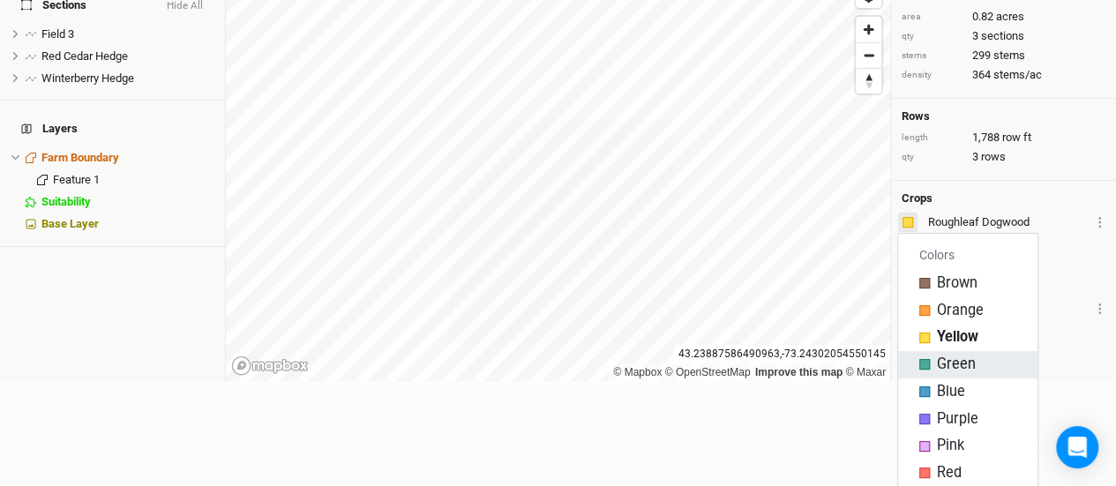
scroll to position [107, 0]
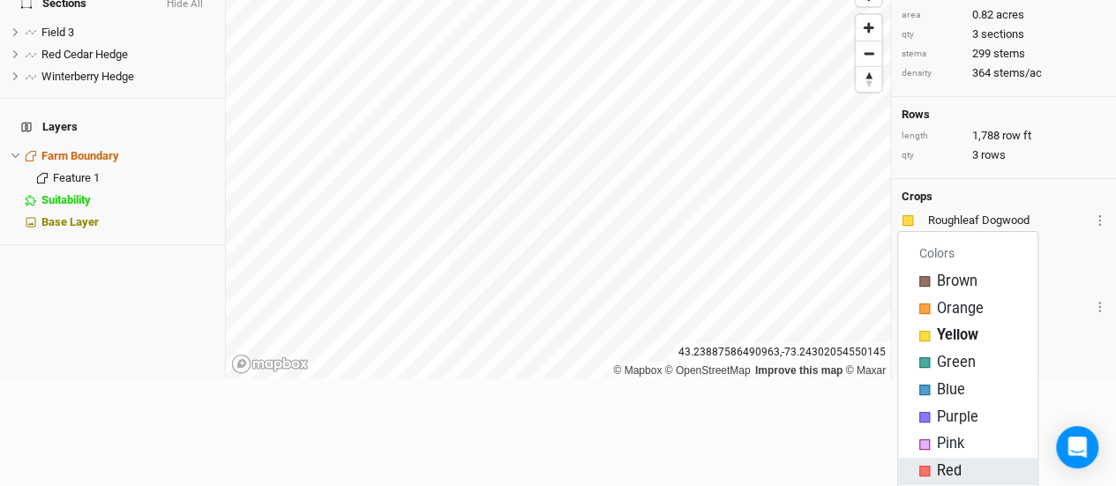
click at [947, 460] on button "Red" at bounding box center [967, 471] width 139 height 27
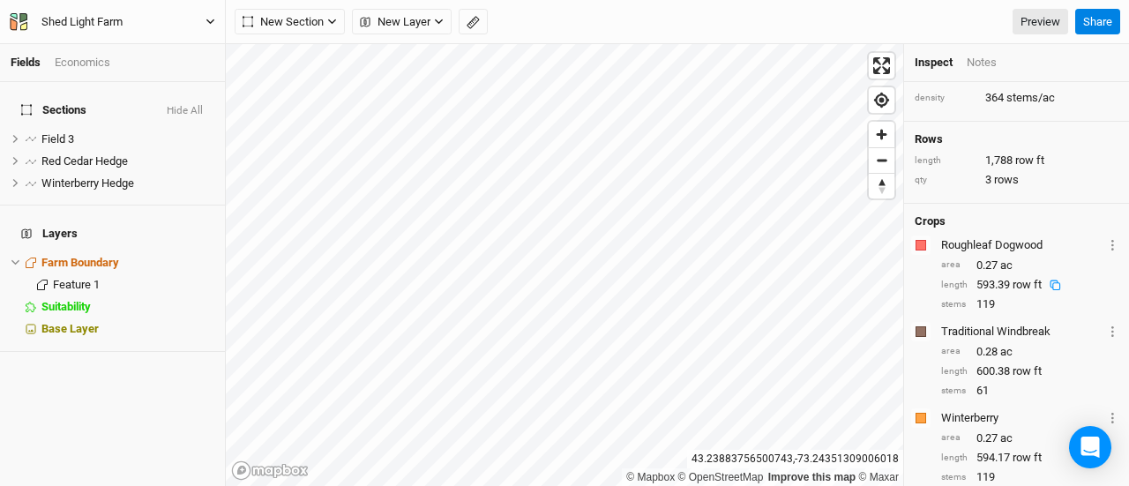
scroll to position [118, 0]
